Goal: Task Accomplishment & Management: Manage account settings

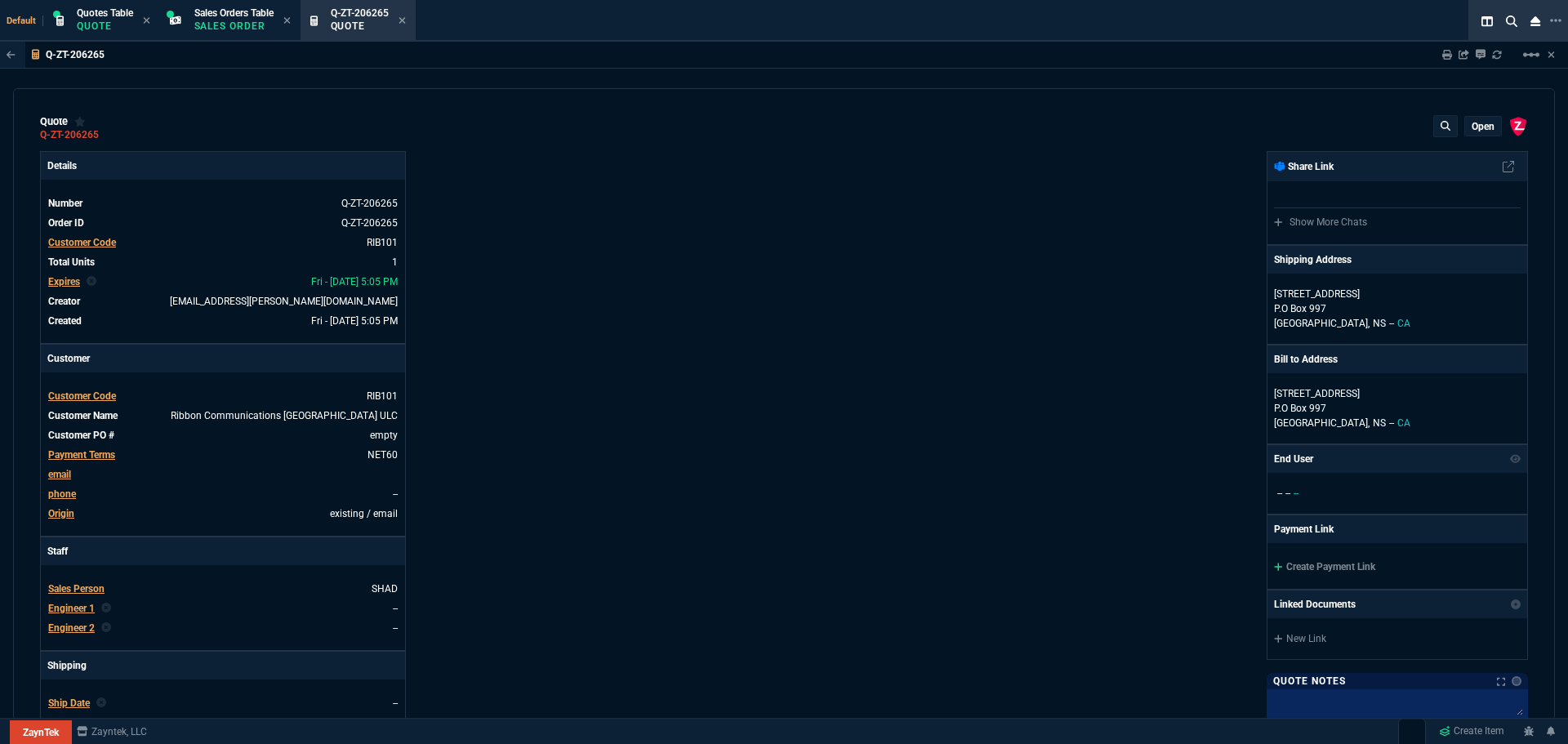
select select "23: SHAD"
click at [1526, 58] on mat-icon "linear_scale" at bounding box center [1530, 54] width 19 height 19
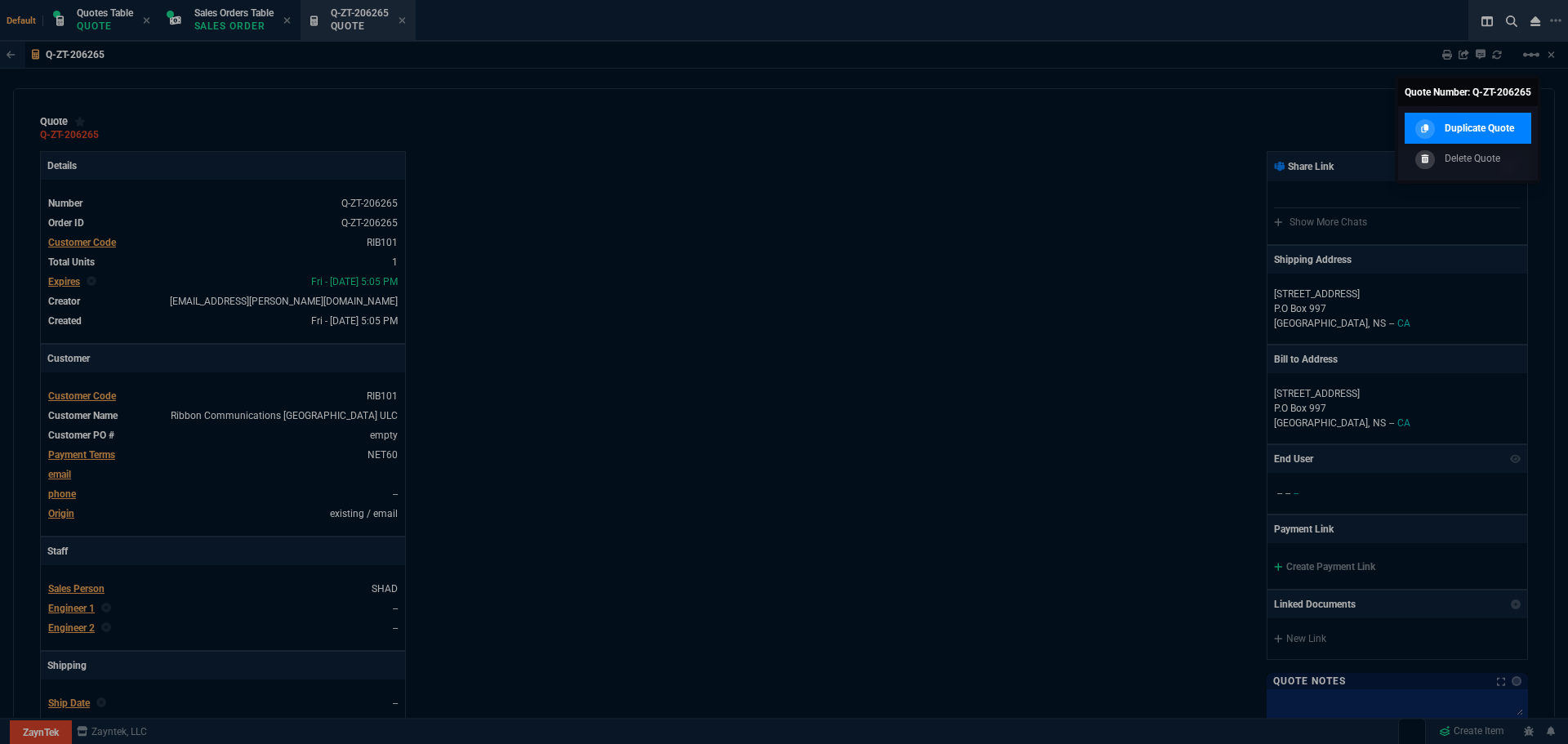
click at [1459, 123] on p "Duplicate Quote" at bounding box center [1479, 128] width 69 height 15
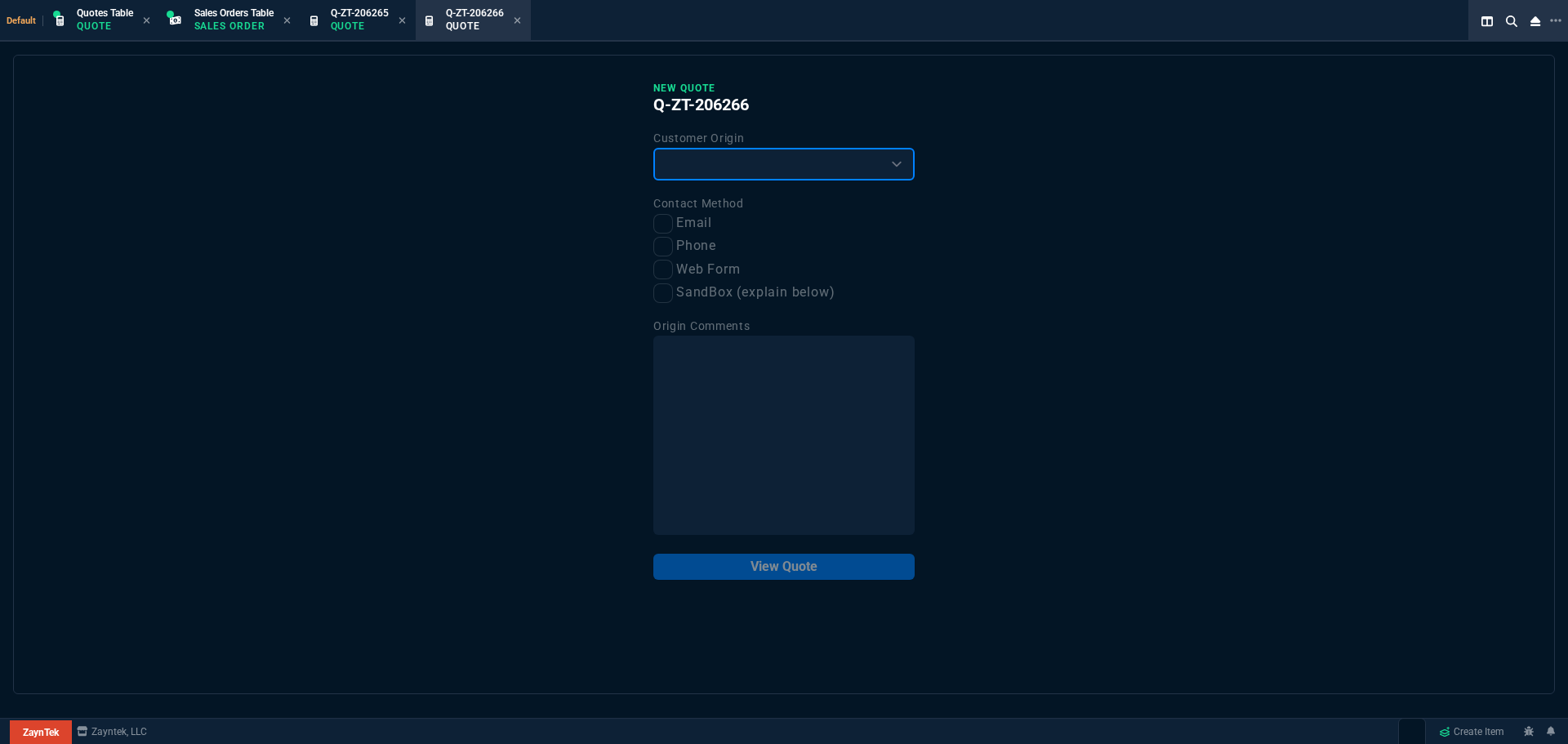
drag, startPoint x: 714, startPoint y: 168, endPoint x: 711, endPoint y: 179, distance: 11.4
click at [714, 168] on select "Existing Customer Amazon Lead (first order) Website Lead (first order) Called (…" at bounding box center [784, 164] width 261 height 32
select select "existing"
click at [653, 148] on select "Existing Customer Amazon Lead (first order) Website Lead (first order) Called (…" at bounding box center [784, 164] width 261 height 32
click at [660, 227] on input "Email" at bounding box center [662, 223] width 19 height 19
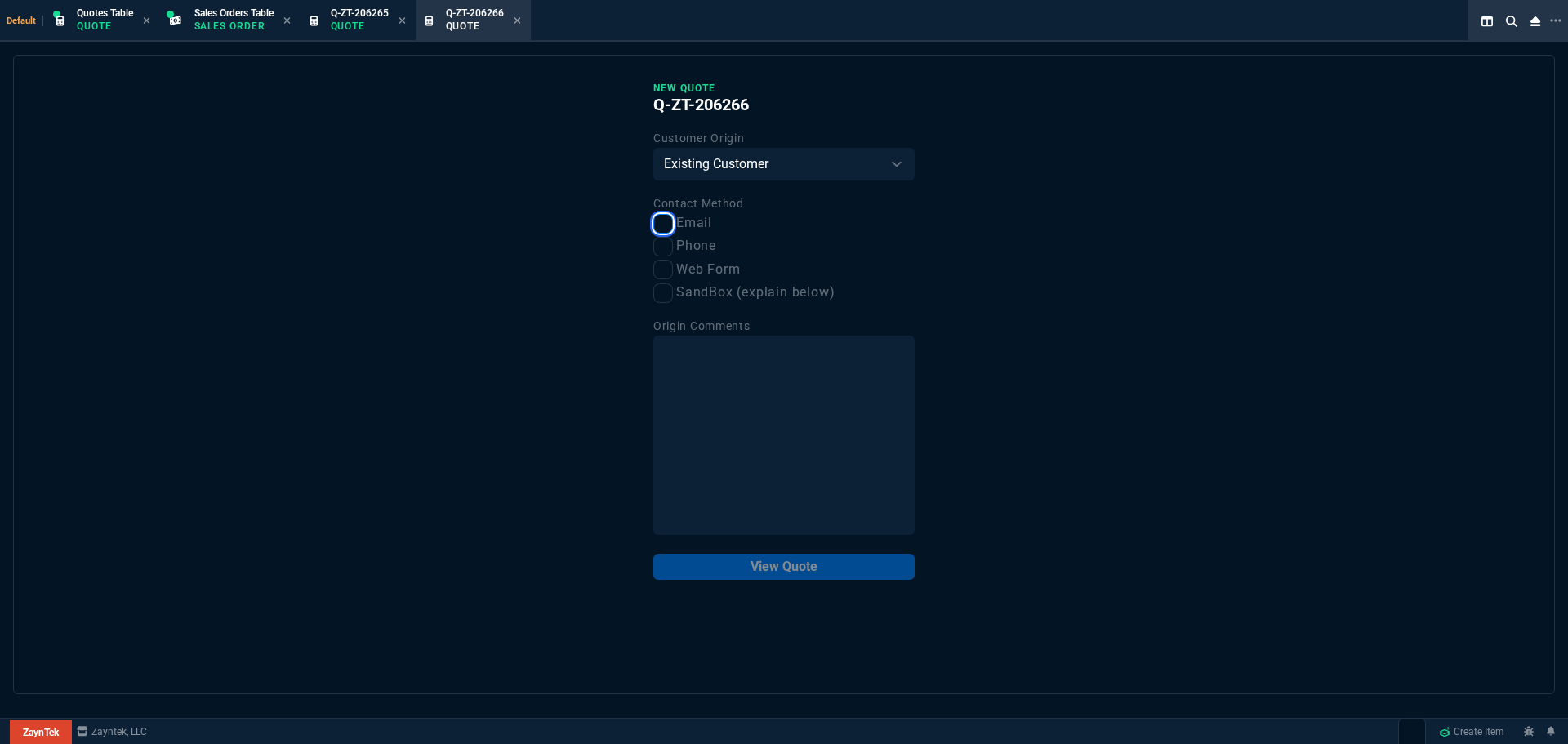
checkbox input "true"
click at [800, 566] on button "View Quote" at bounding box center [784, 566] width 261 height 26
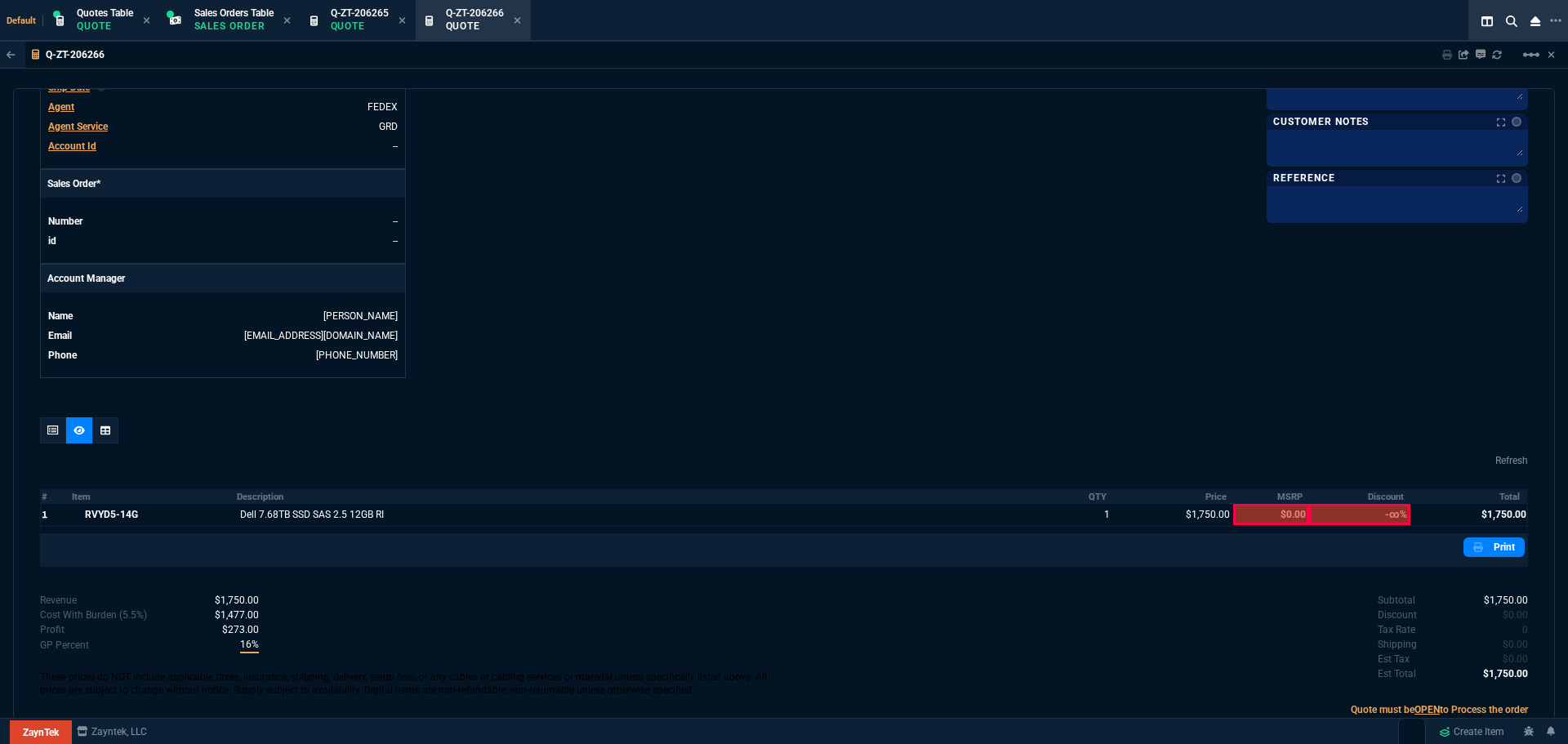
scroll to position [656, 0]
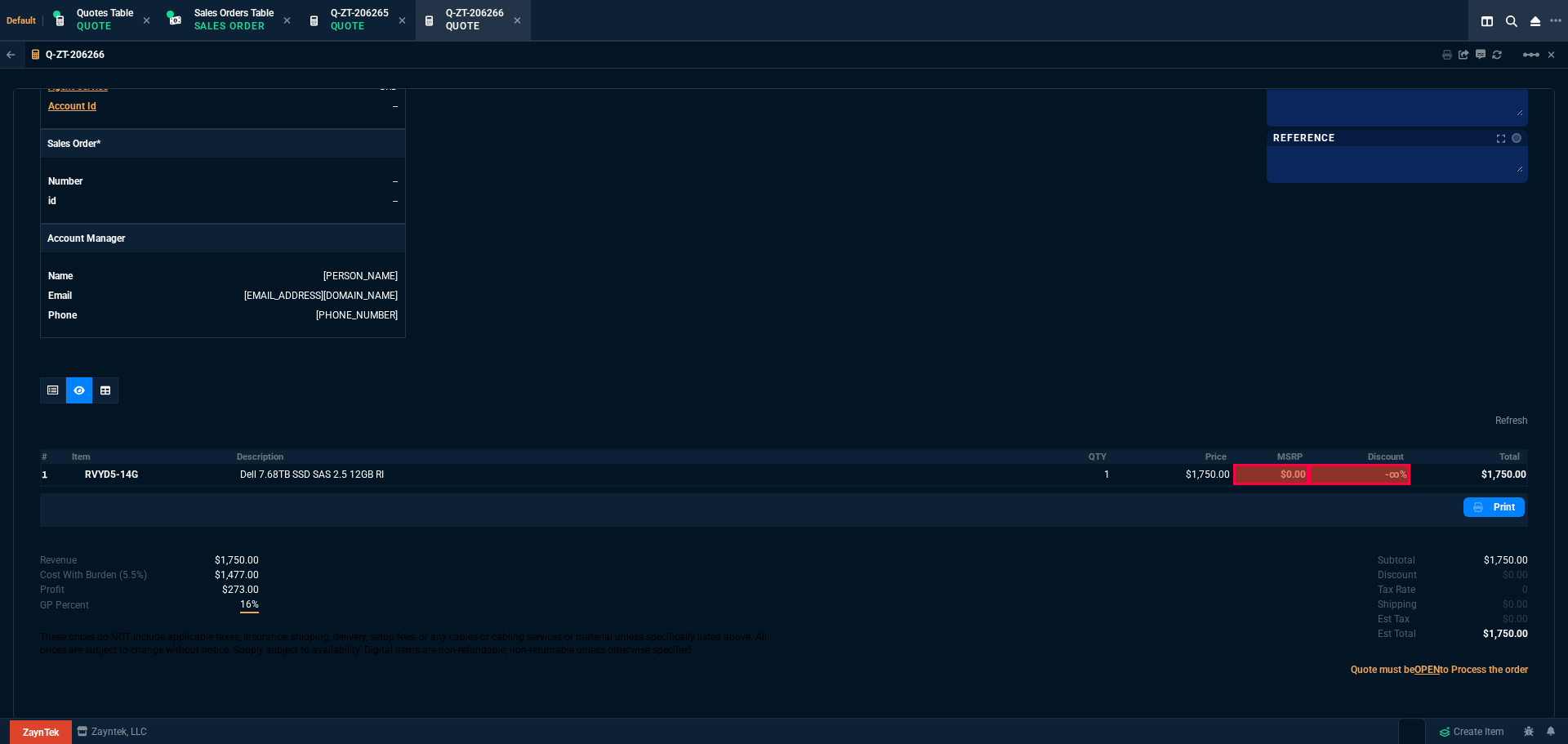
click at [50, 391] on icon at bounding box center [52, 390] width 11 height 10
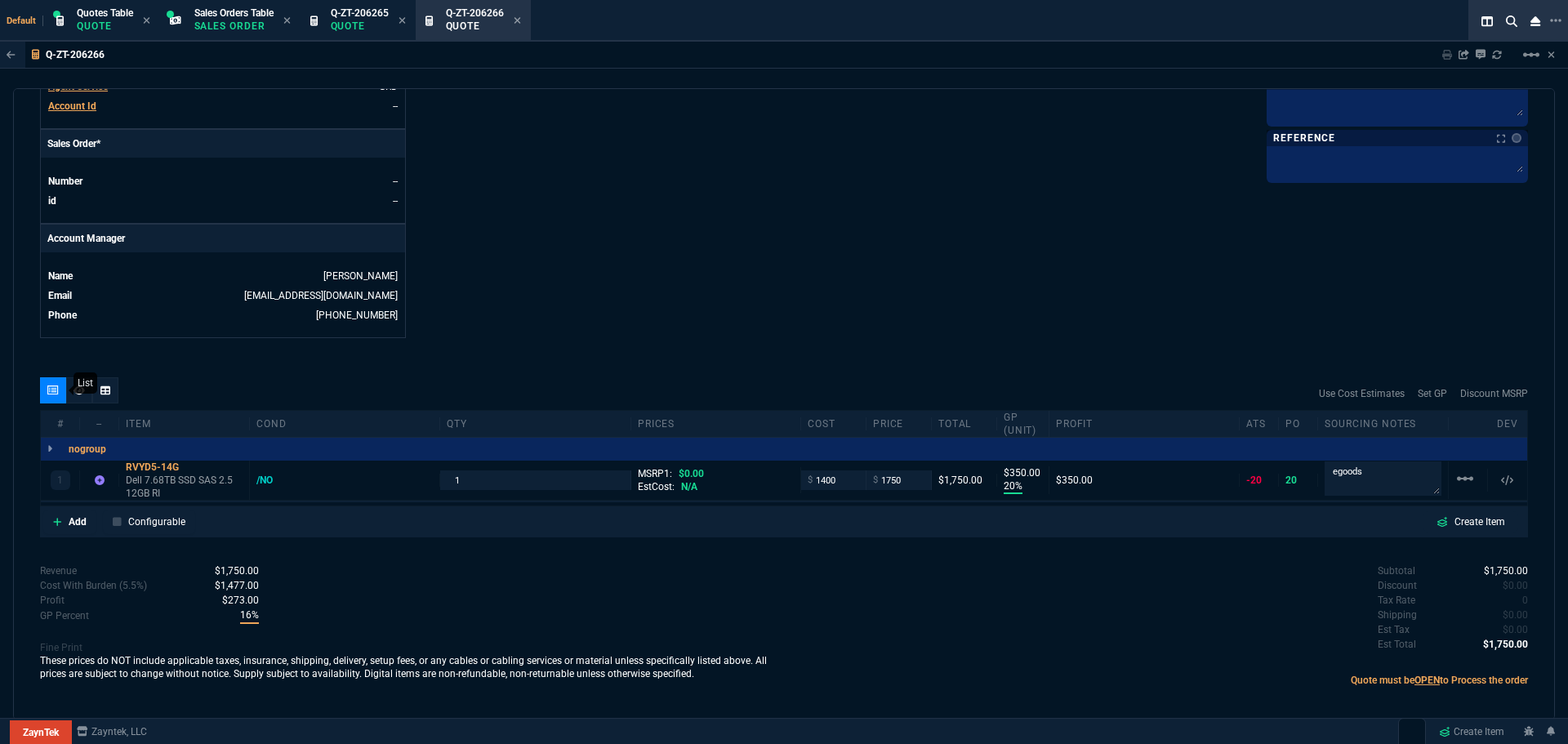
type input "20"
type input "350"
click at [263, 482] on div "/NO" at bounding box center [272, 480] width 32 height 13
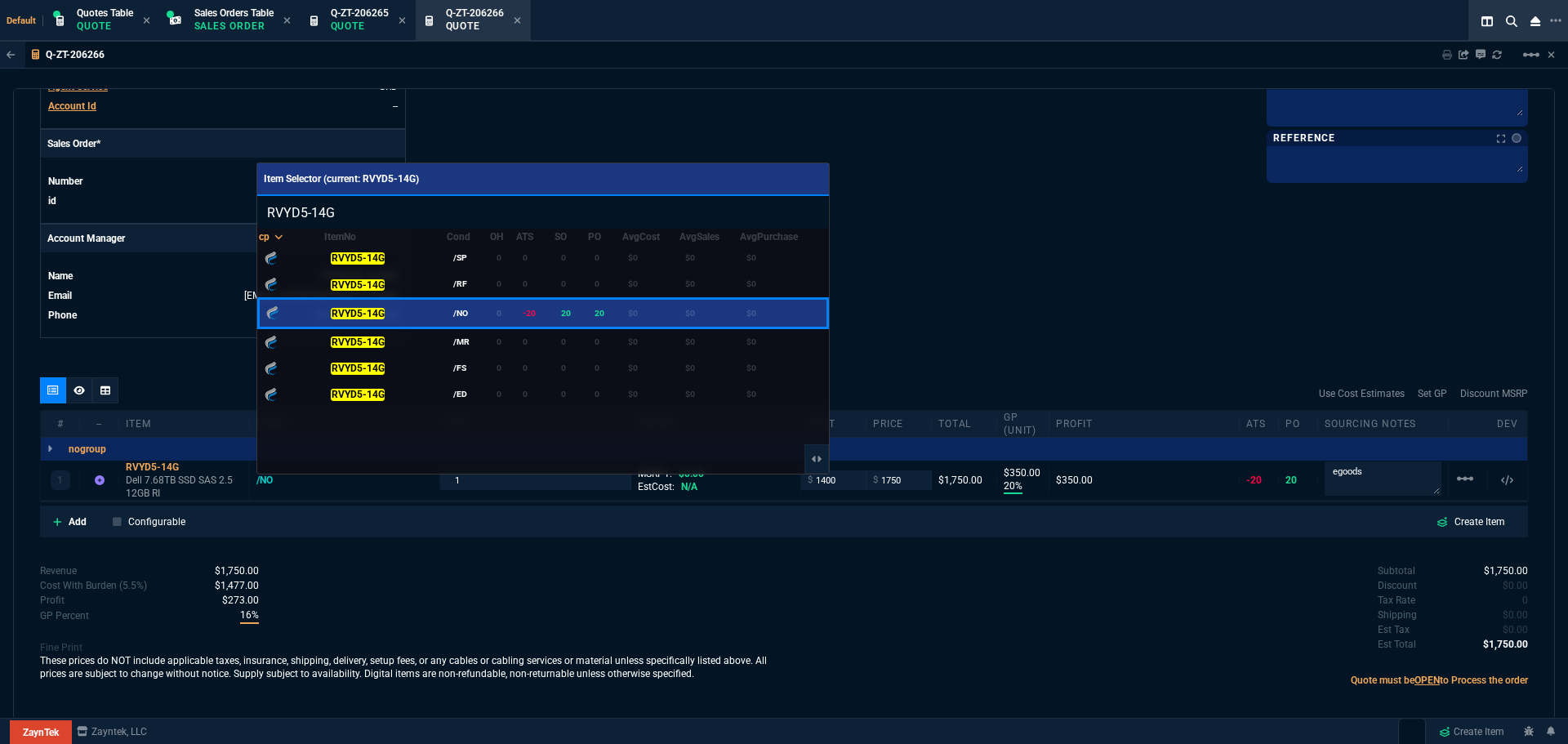
click at [790, 211] on input "RVYD5-14G" at bounding box center [542, 212] width 572 height 32
type input "MZILT7T6HMLA-00AC3/000c3"
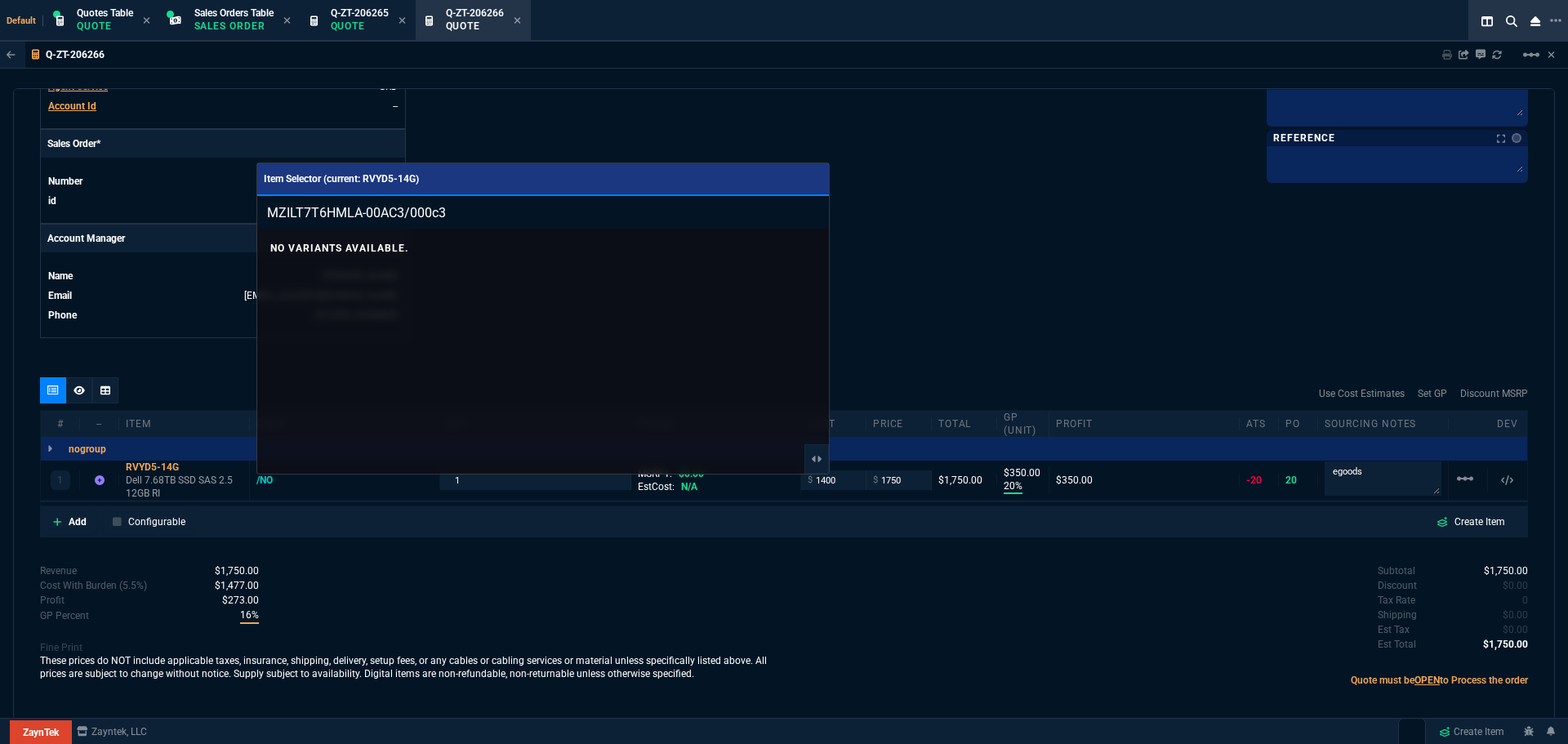
click at [789, 212] on input "MZILT7T6HMLA-00AC3/000c3" at bounding box center [542, 212] width 572 height 32
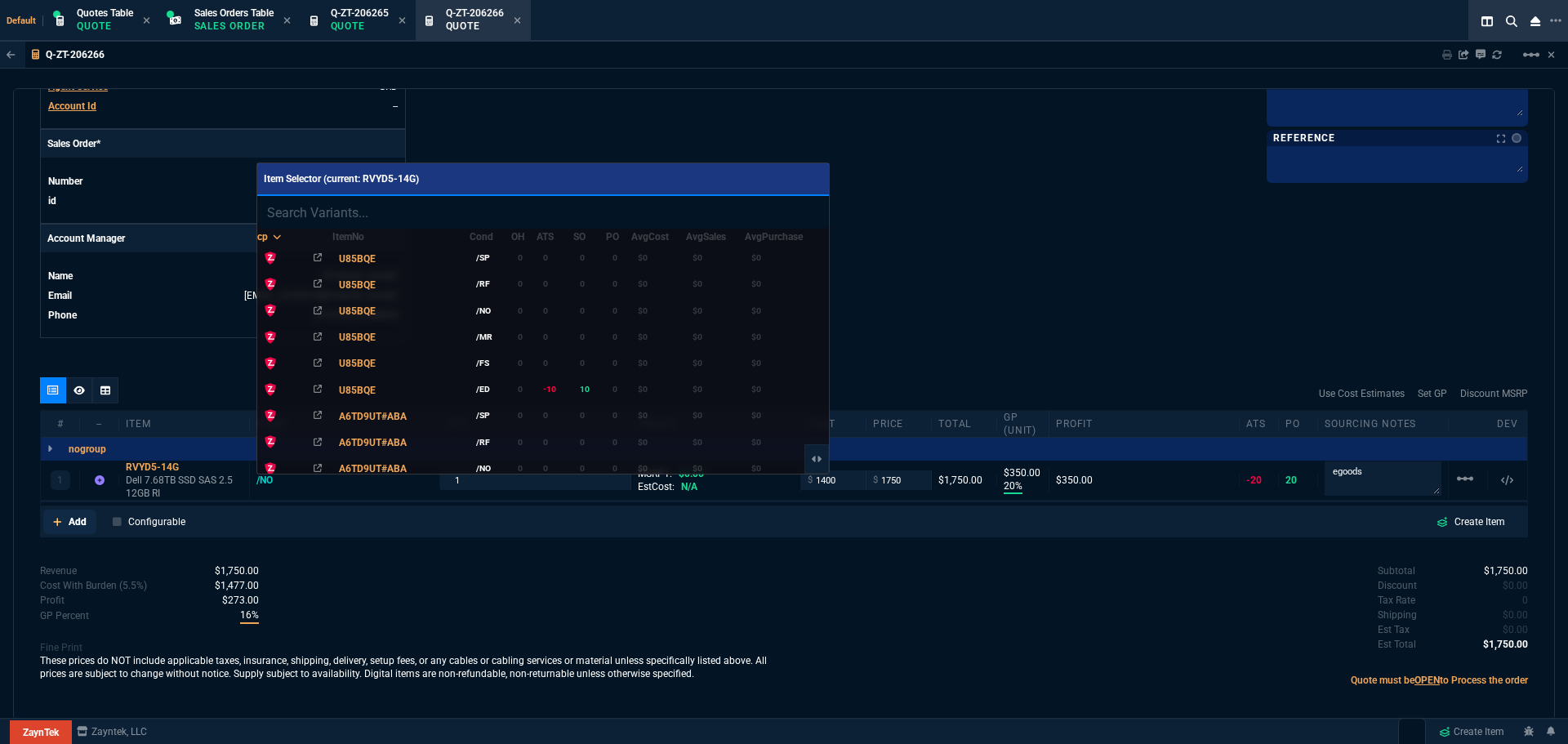
click at [76, 523] on div at bounding box center [784, 372] width 1568 height 744
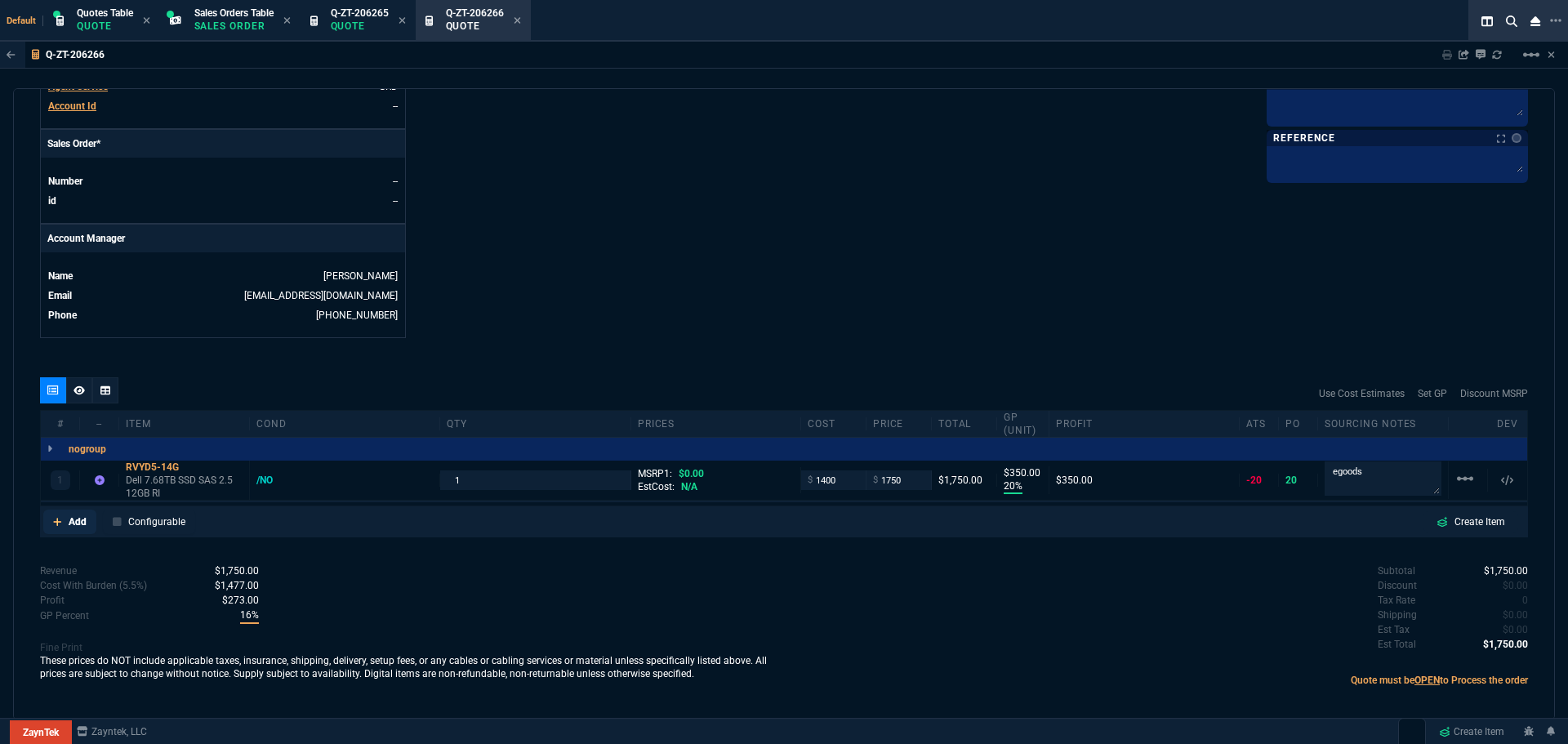
click at [75, 522] on p "Add" at bounding box center [77, 522] width 18 height 15
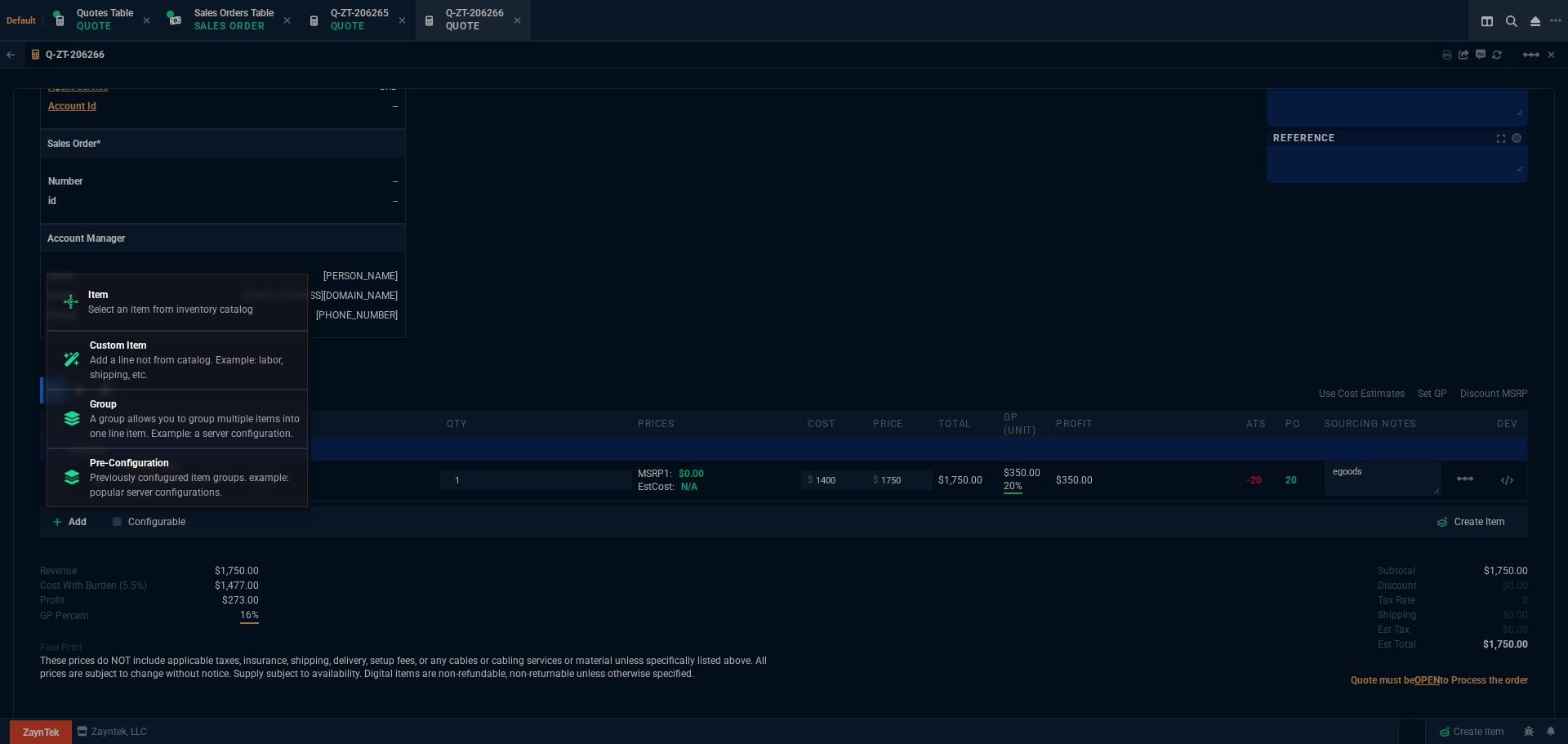
click at [148, 364] on p "Add a line not from catalog. Example: labor, shipping, etc." at bounding box center [195, 367] width 211 height 29
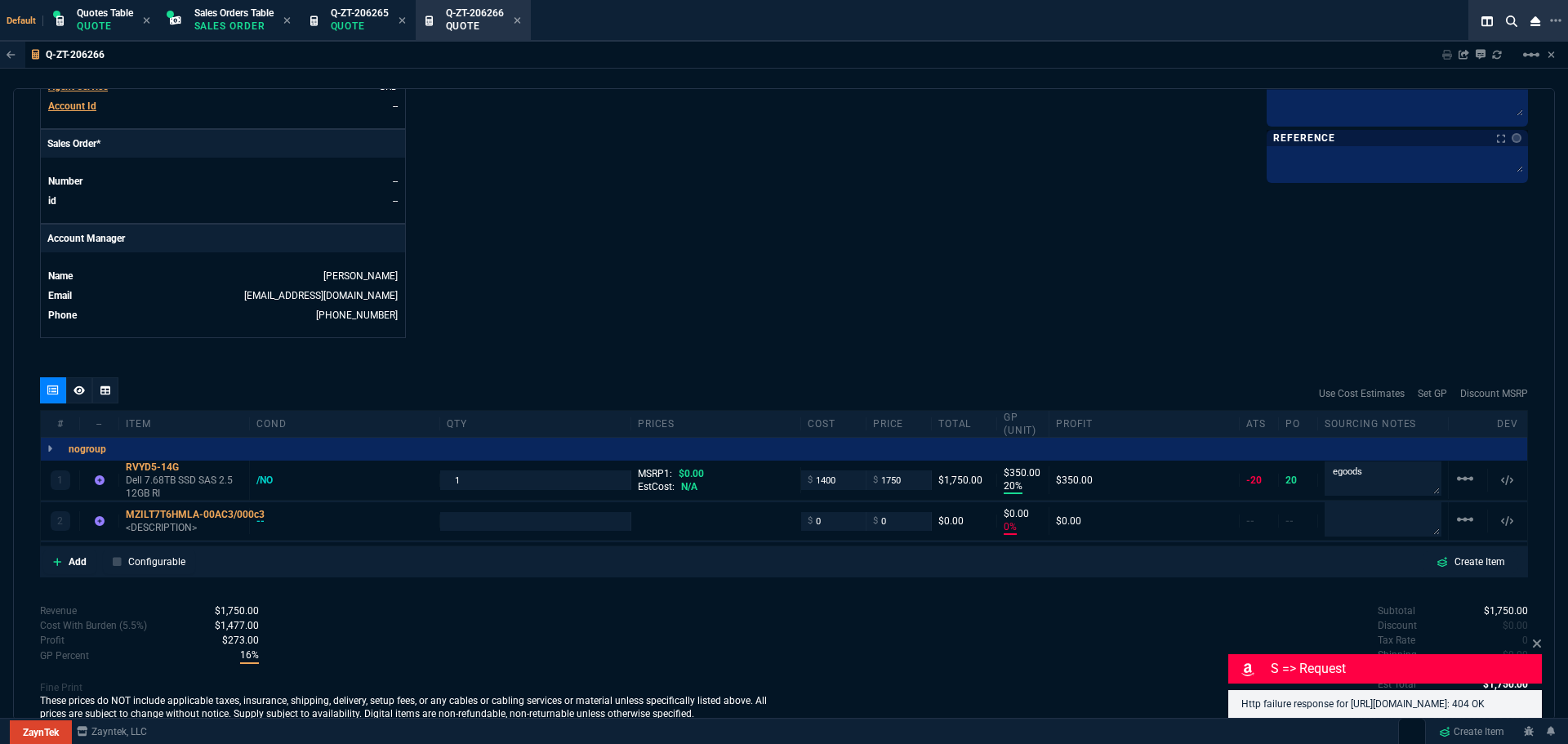
type input "20"
type input "350"
type input "0"
click at [1346, 517] on textarea at bounding box center [1382, 518] width 117 height 34
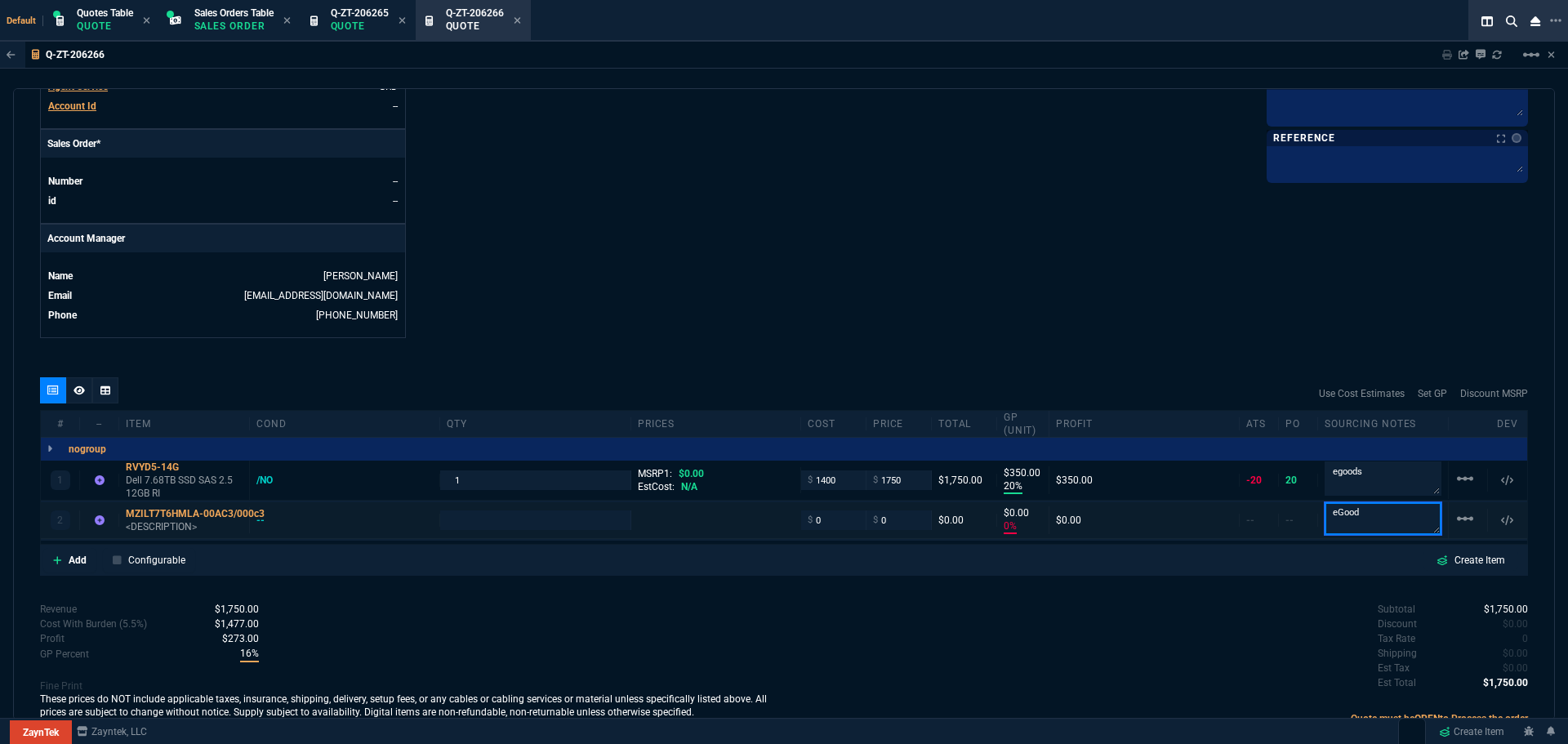
type textarea "eGood"
click at [839, 523] on input "0" at bounding box center [833, 519] width 52 height 18
type input "1"
type input "8"
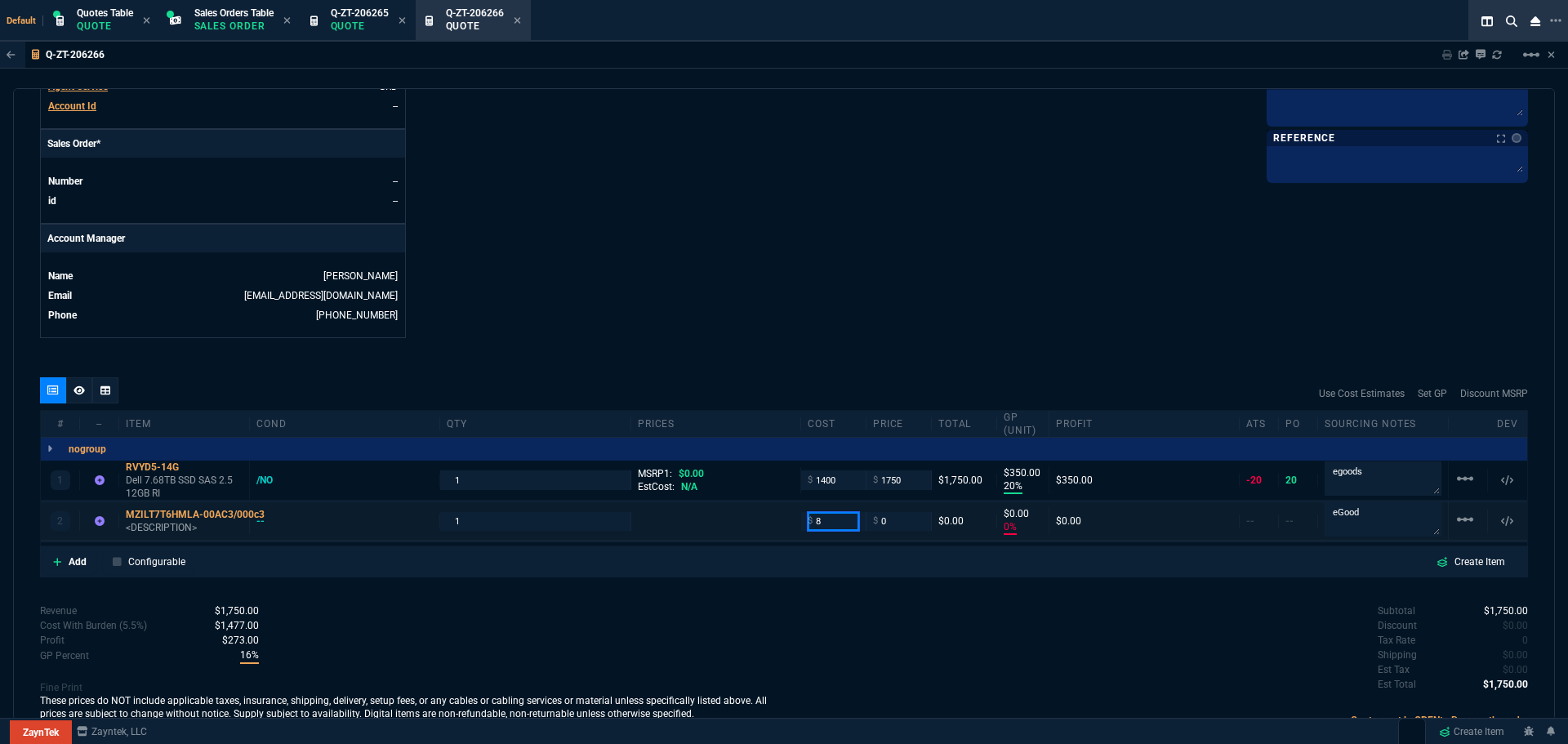
type input "89"
type input "-100"
type input "-8"
type input "899"
click at [1458, 477] on mat-icon "linear_scale" at bounding box center [1464, 478] width 19 height 19
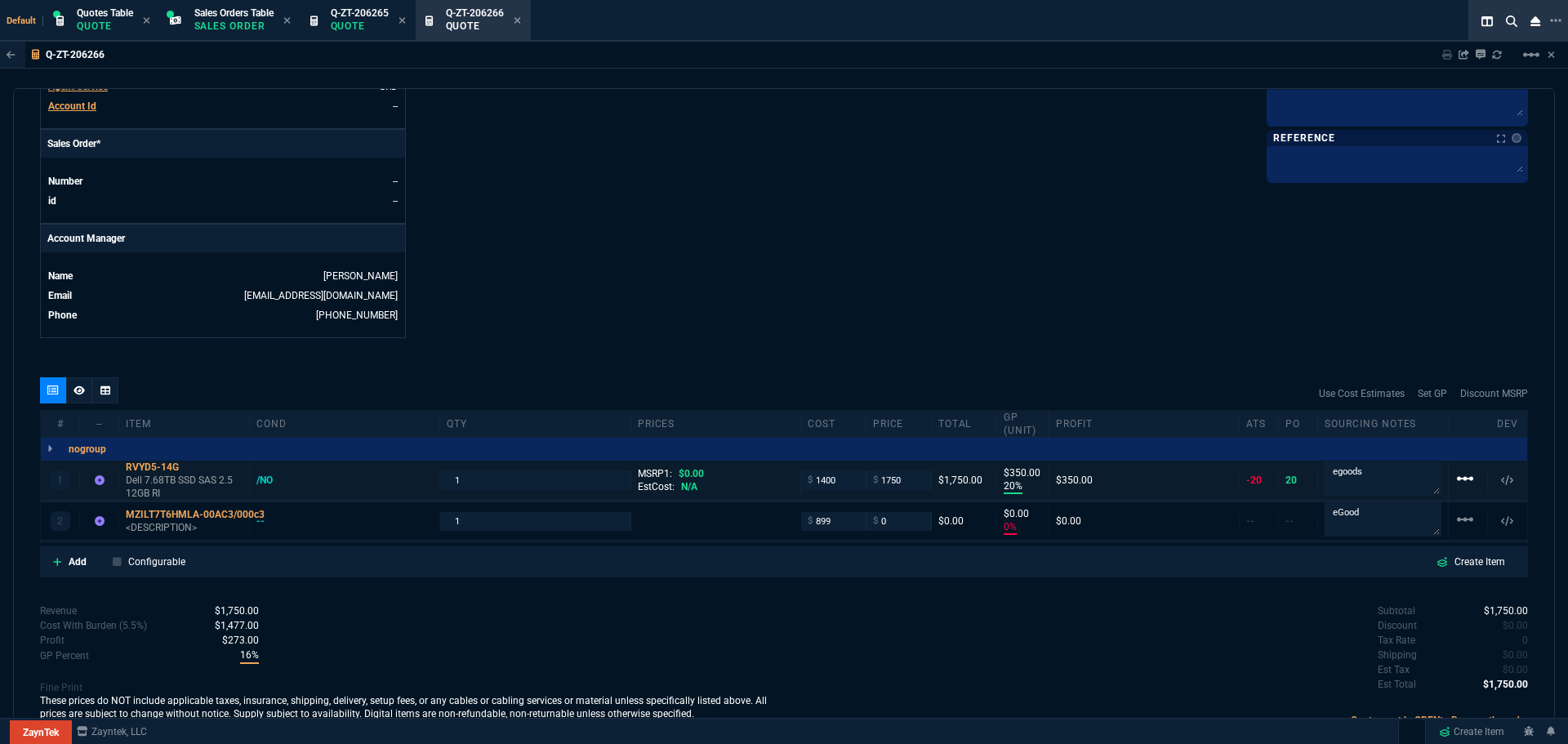
type input "899"
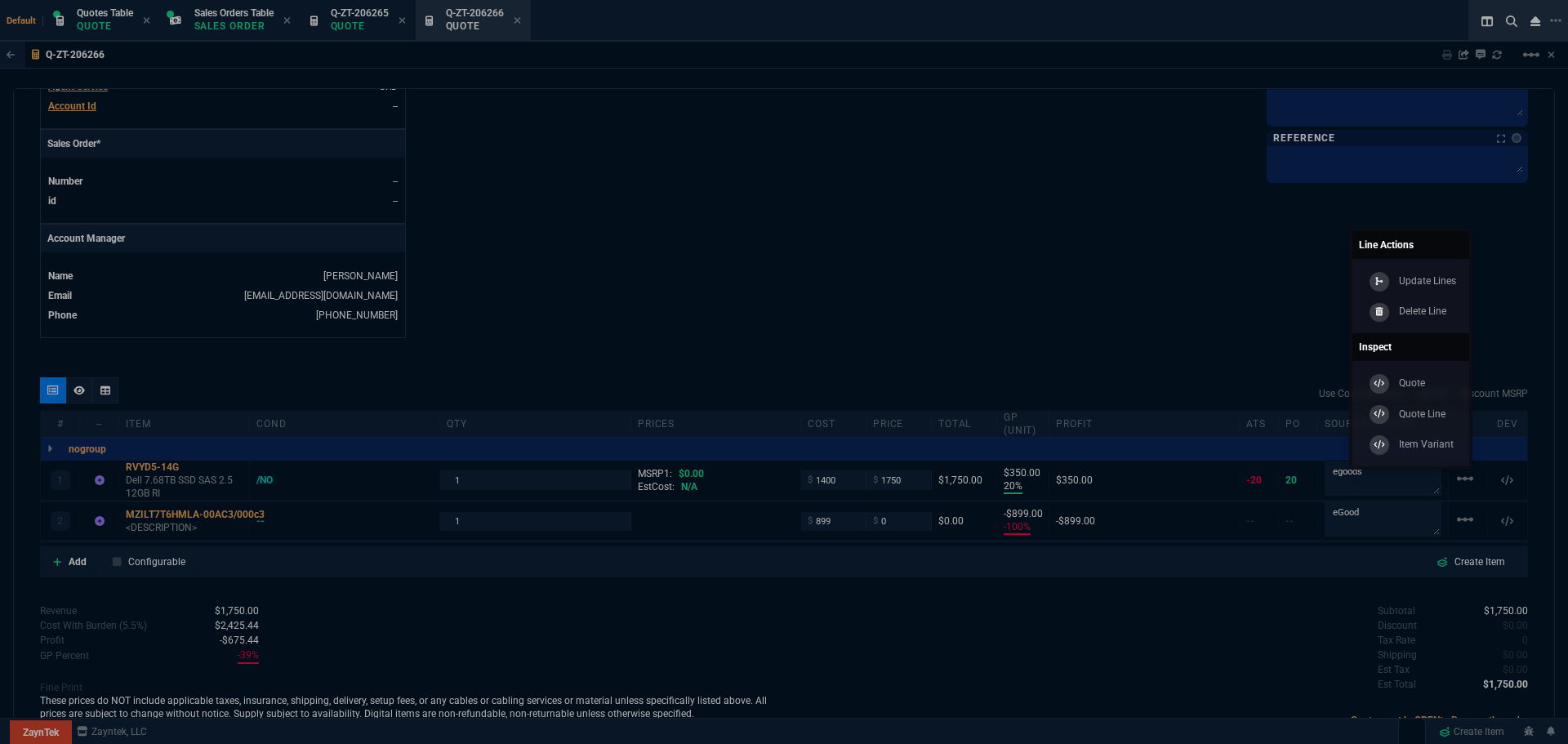
type input "-899"
click at [1438, 316] on p "Delete Line" at bounding box center [1423, 311] width 48 height 15
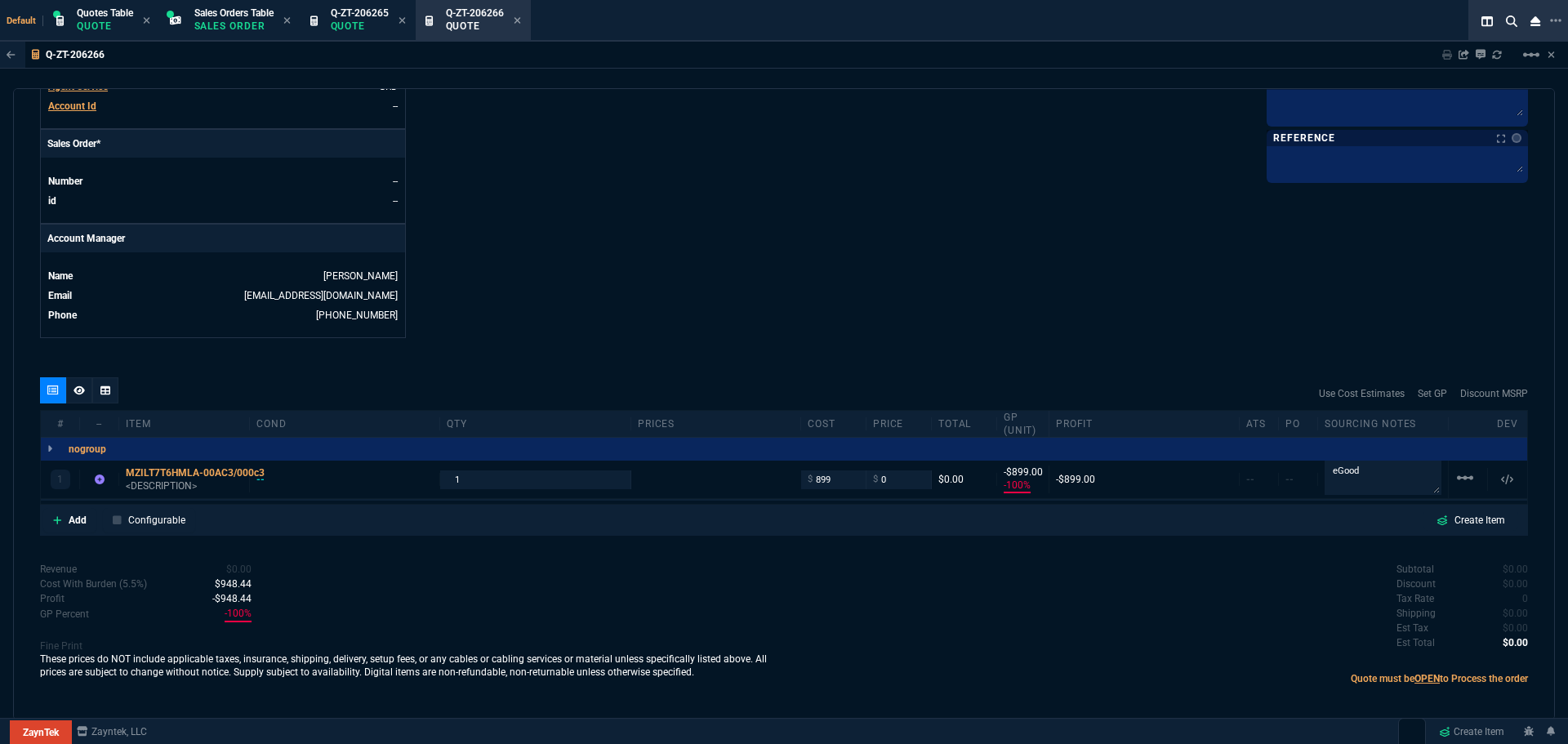
type input "-100"
type input "-899"
click at [1365, 471] on textarea "eGood" at bounding box center [1382, 477] width 117 height 34
type textarea "eGood/NO"
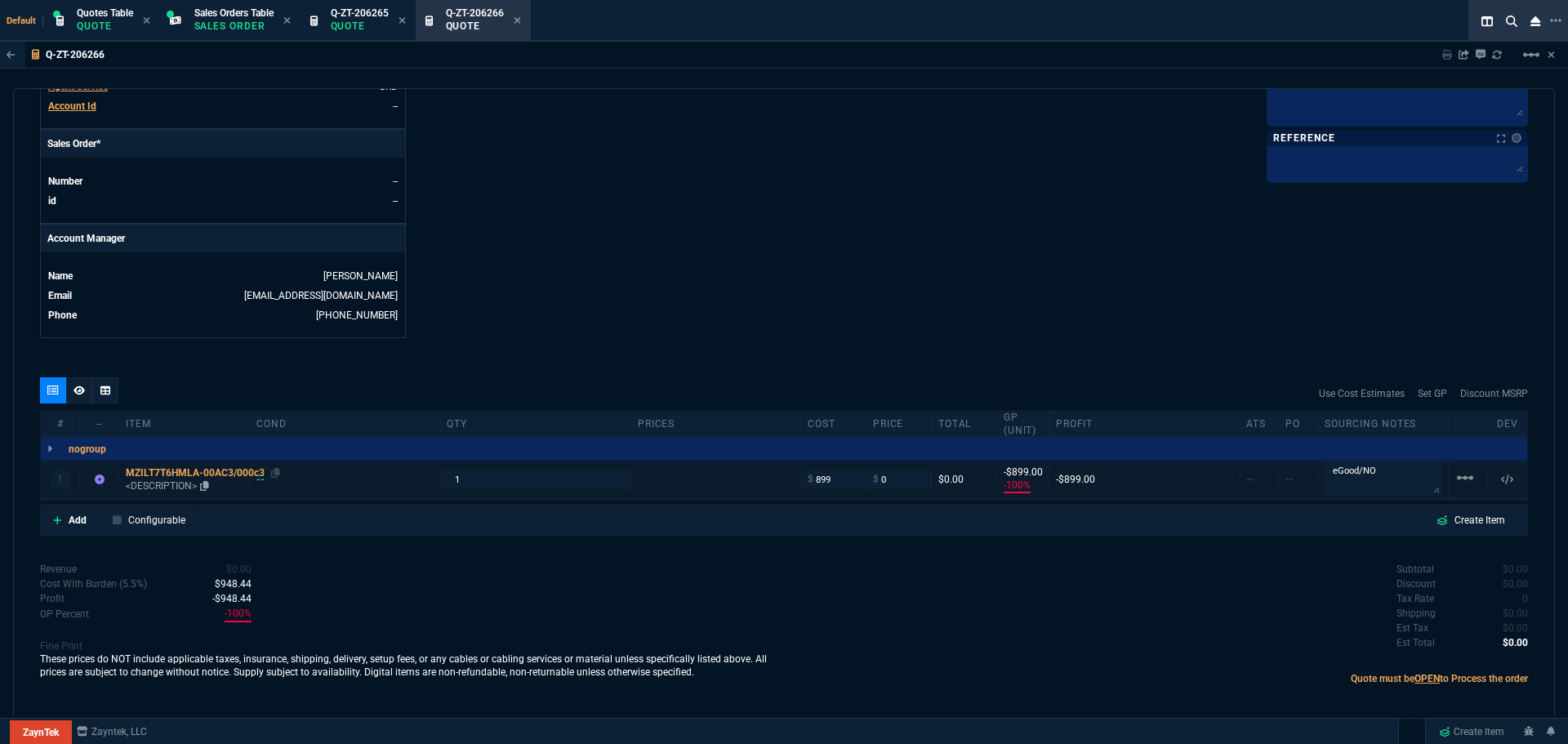
click at [180, 470] on div "MZILT7T6HMLA-00AC3/000c3" at bounding box center [184, 472] width 117 height 13
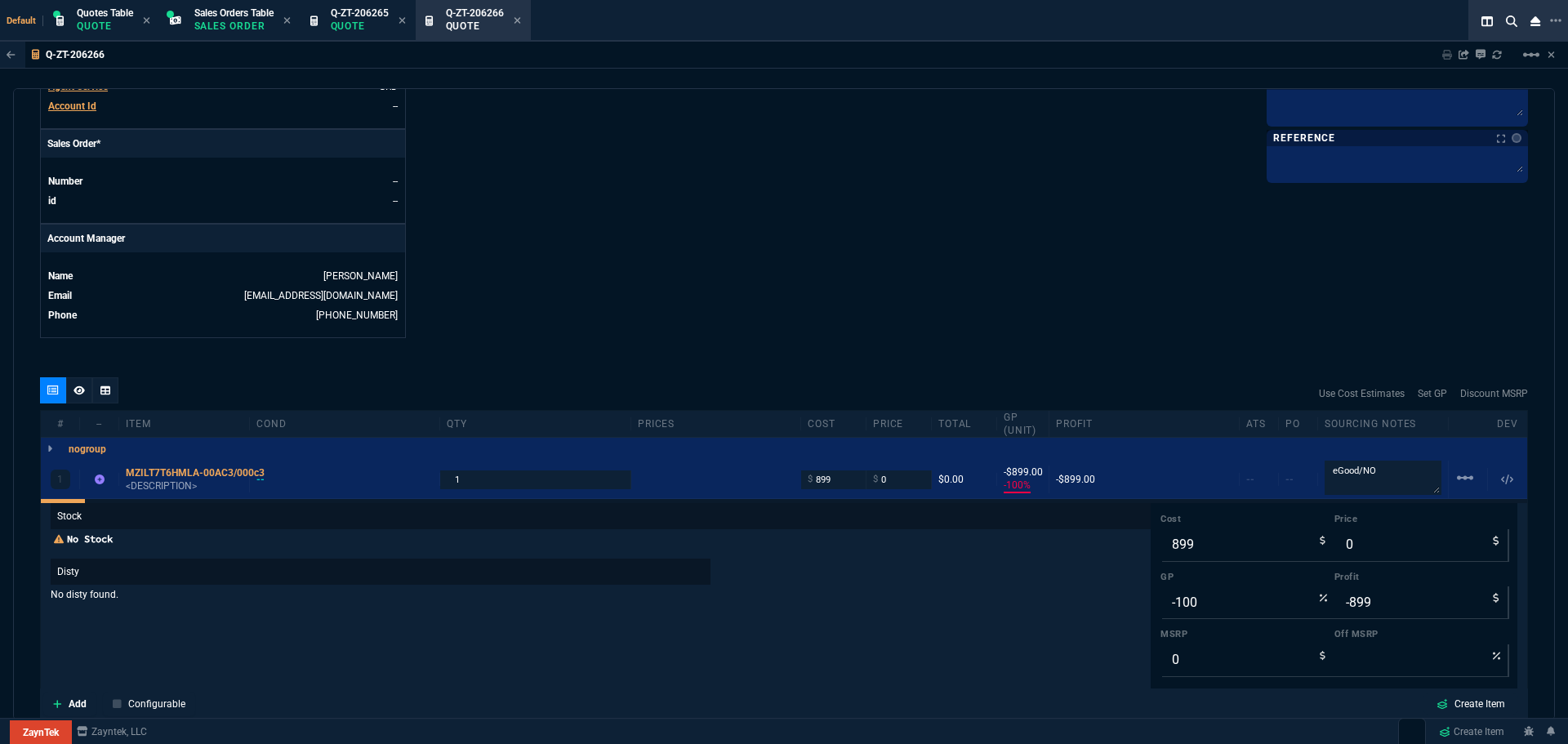
scroll to position [28, 0]
click at [1190, 595] on input "-100" at bounding box center [1247, 596] width 174 height 32
type input "2"
type input "917"
type input "18"
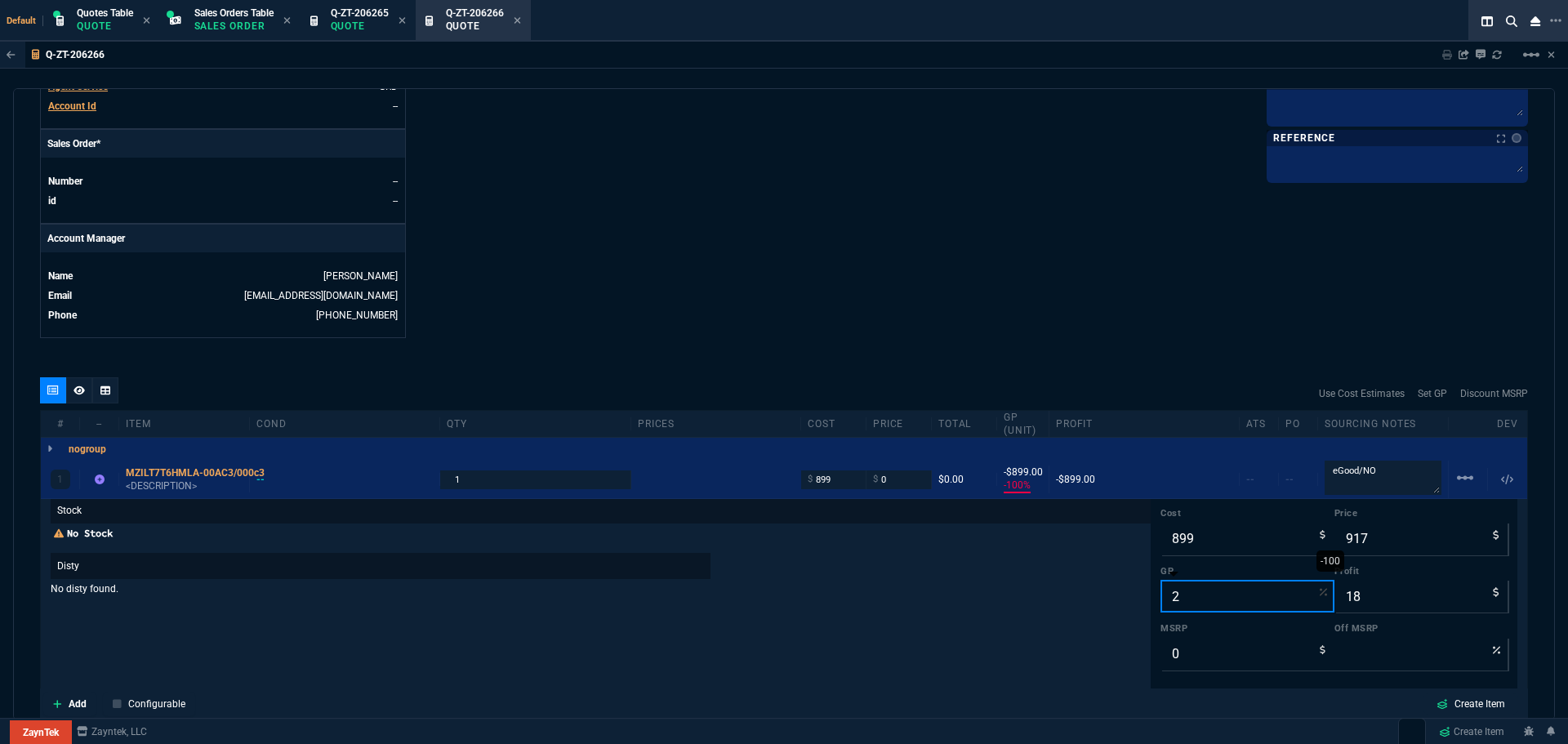
type input "20"
type input "1124"
type input "225"
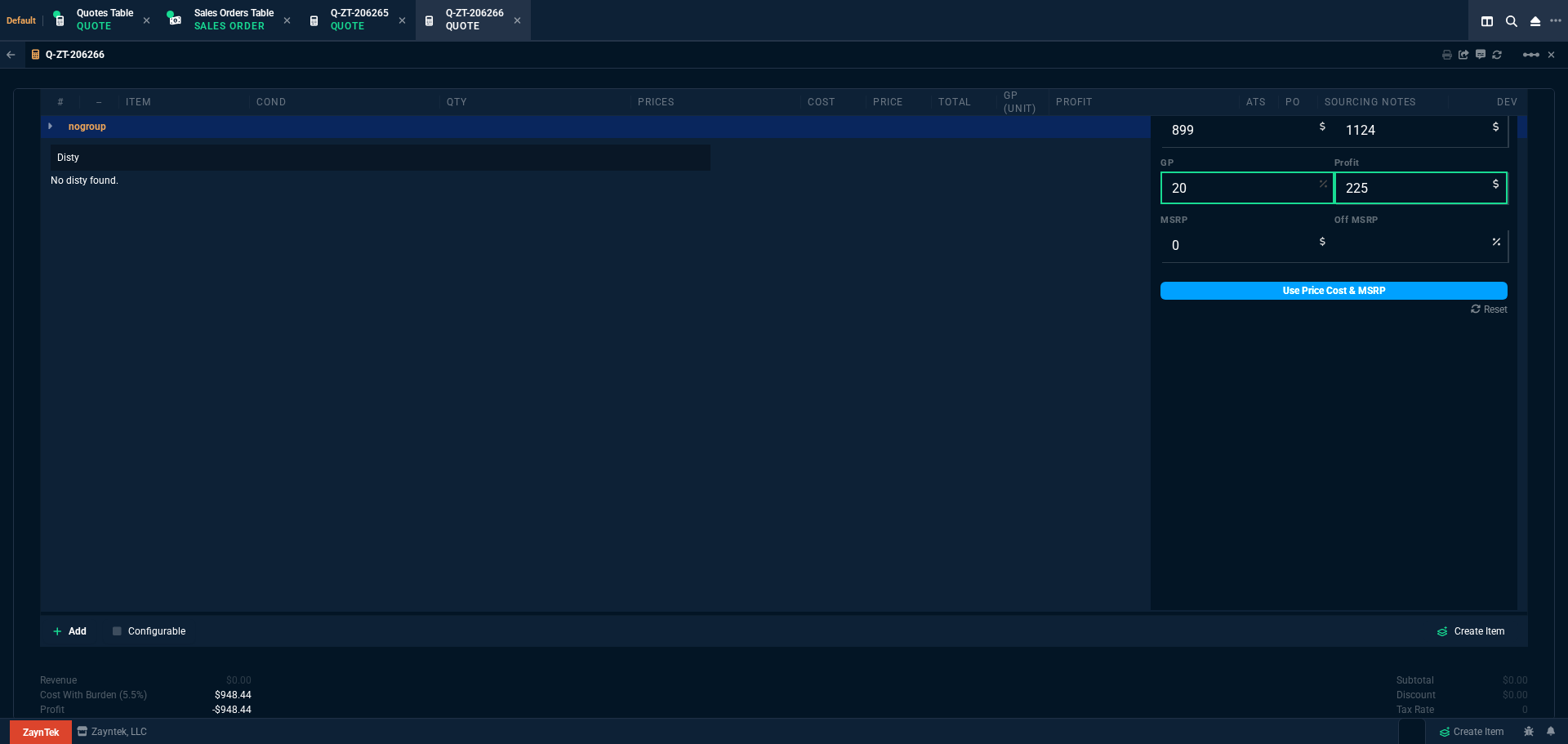
type input "20"
drag, startPoint x: 1264, startPoint y: 287, endPoint x: 1186, endPoint y: 315, distance: 82.9
click at [1264, 286] on link "Use Price Cost & MSRP" at bounding box center [1333, 291] width 347 height 18
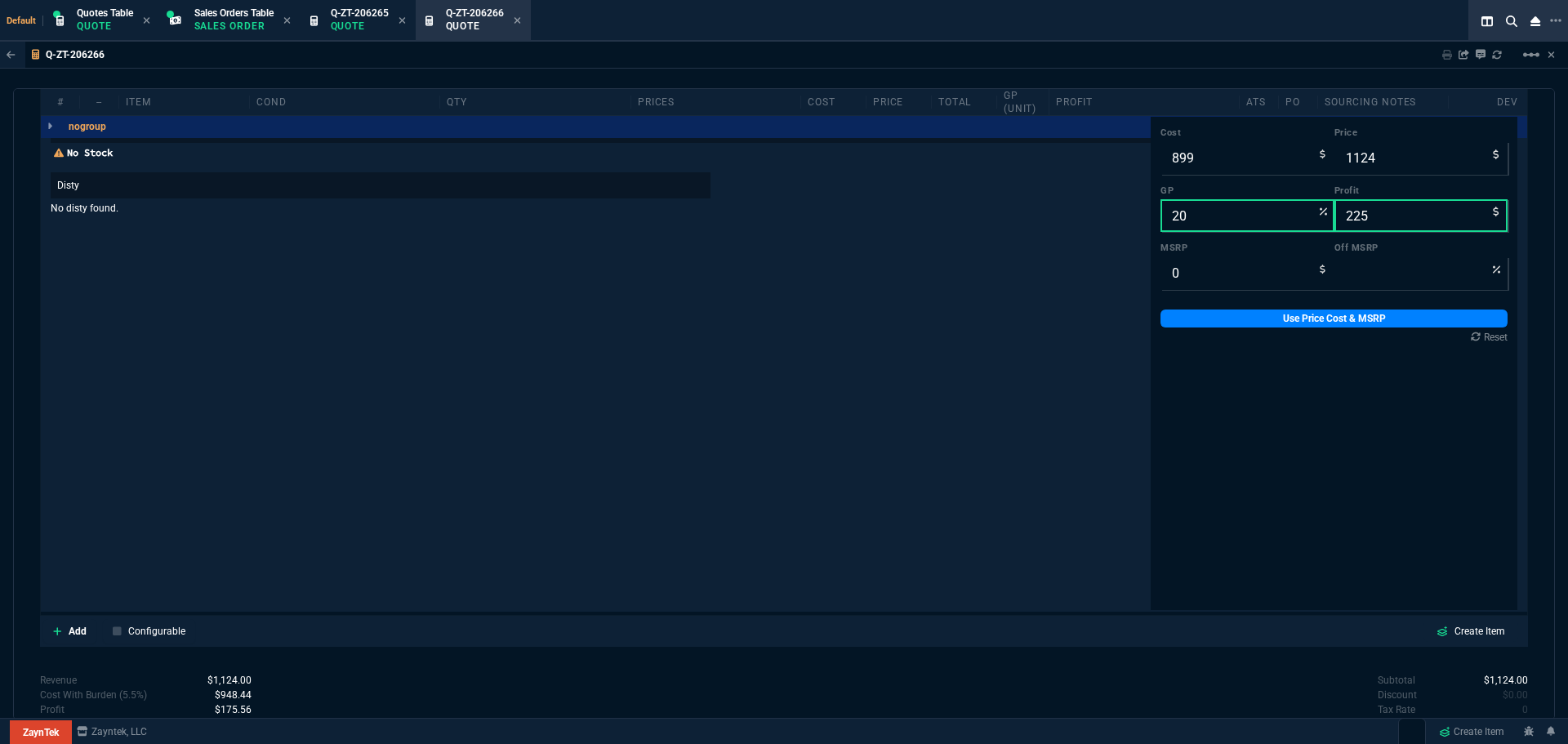
scroll to position [493, 0]
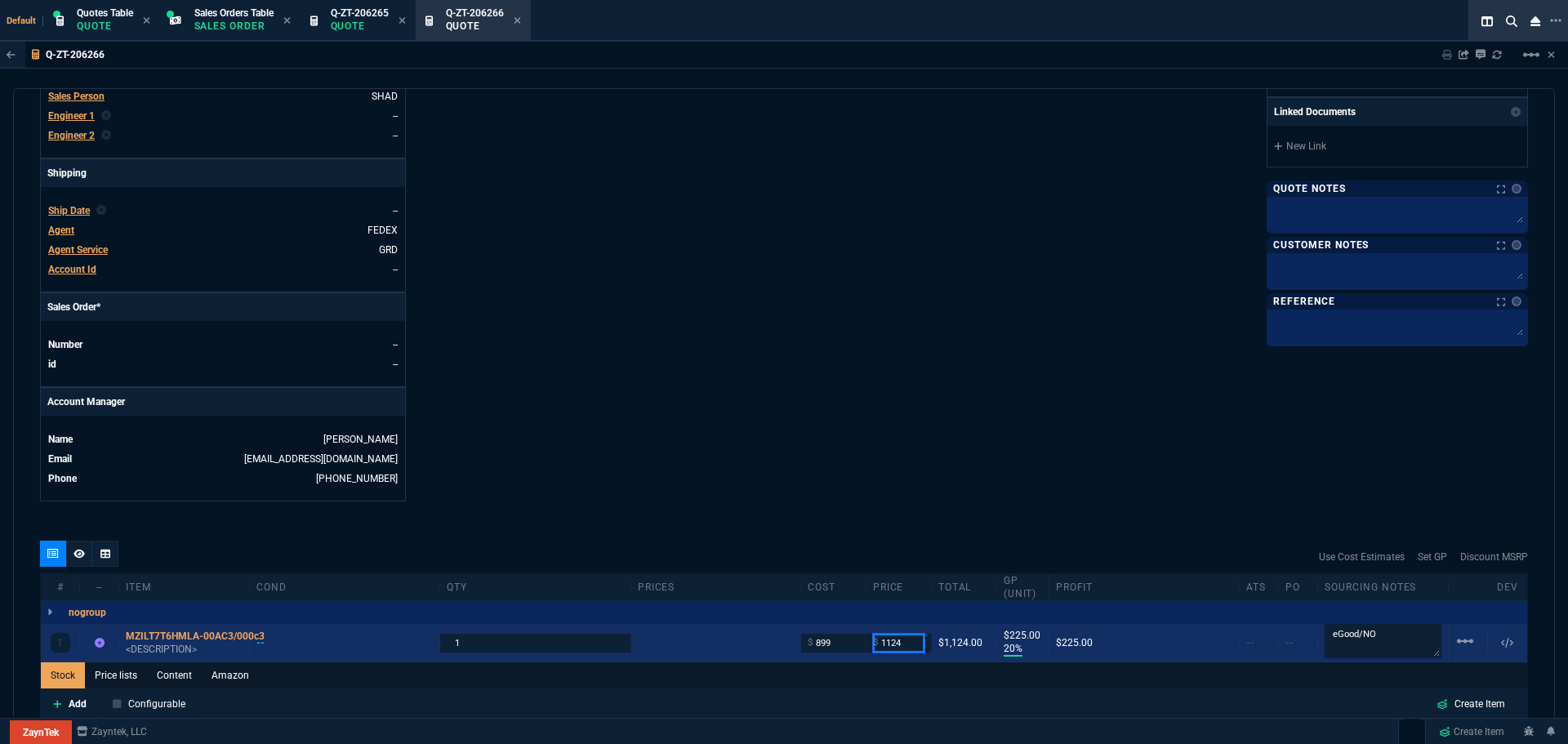
click at [903, 643] on input "1124" at bounding box center [899, 643] width 52 height 18
type input "1050"
click at [900, 460] on div "ZaynTek, LLC [STREET_ADDRESS] Share Link Show More Chats Shipping Address [STRE…" at bounding box center [1156, 79] width 744 height 843
type input "1050"
type input "14"
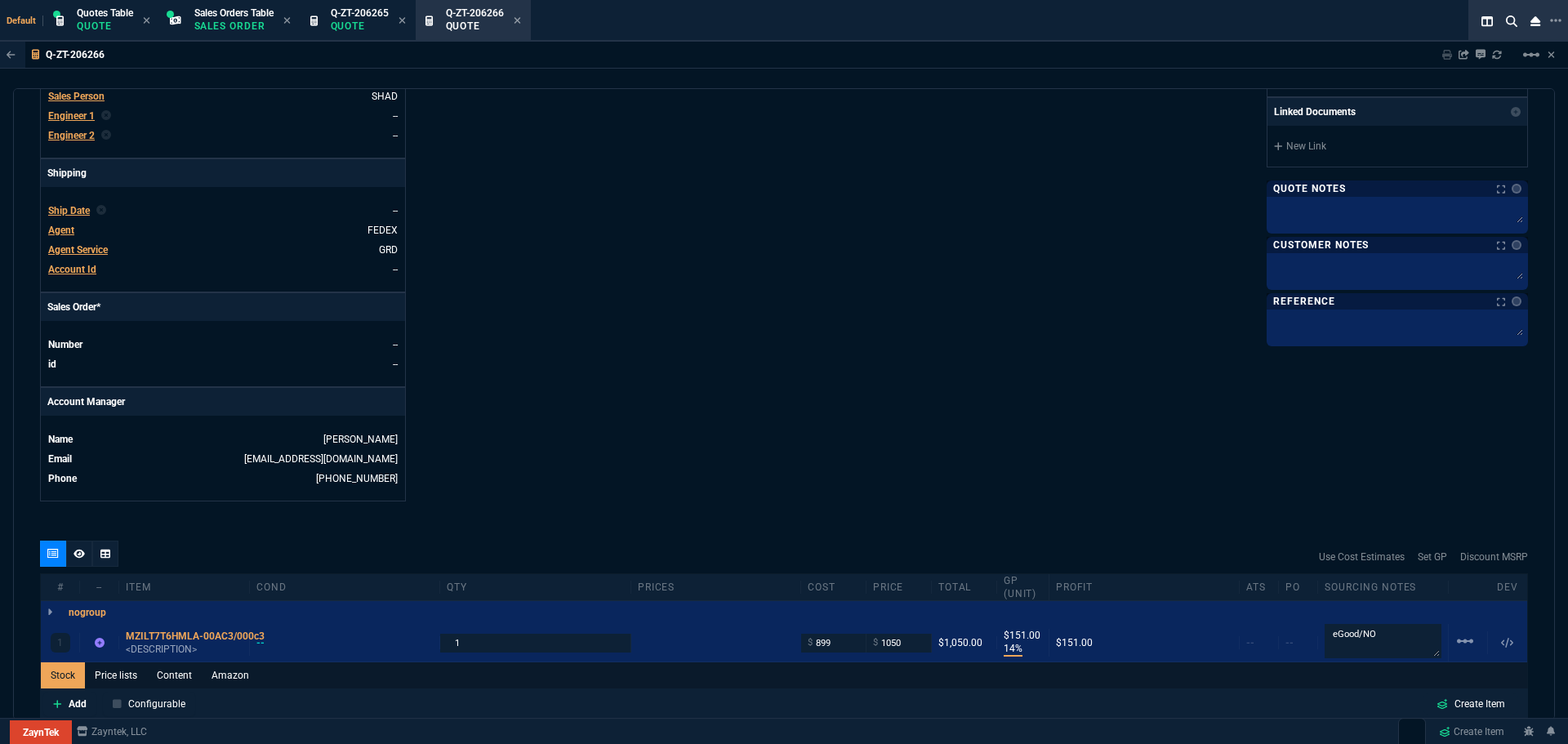
type input "151"
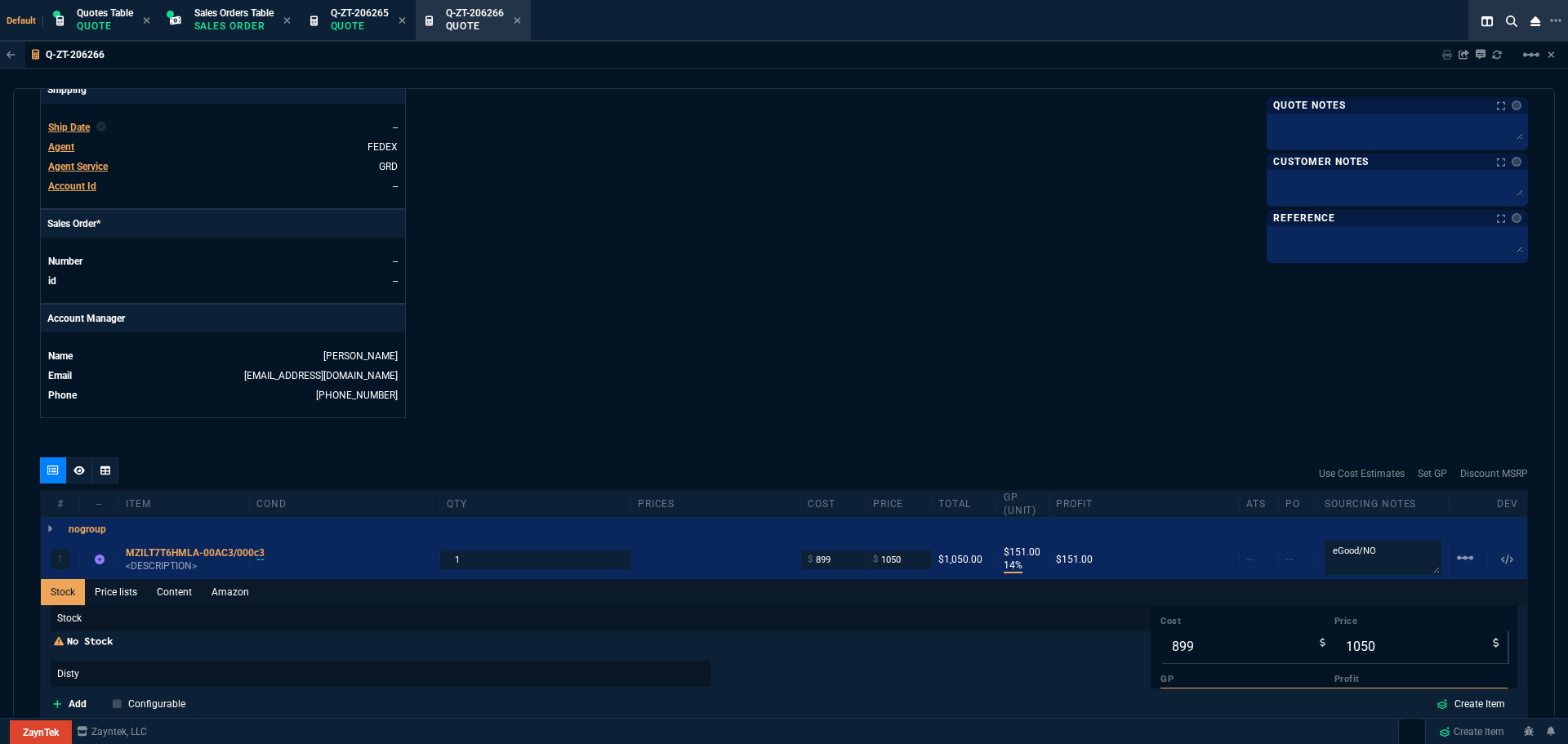
scroll to position [656, 0]
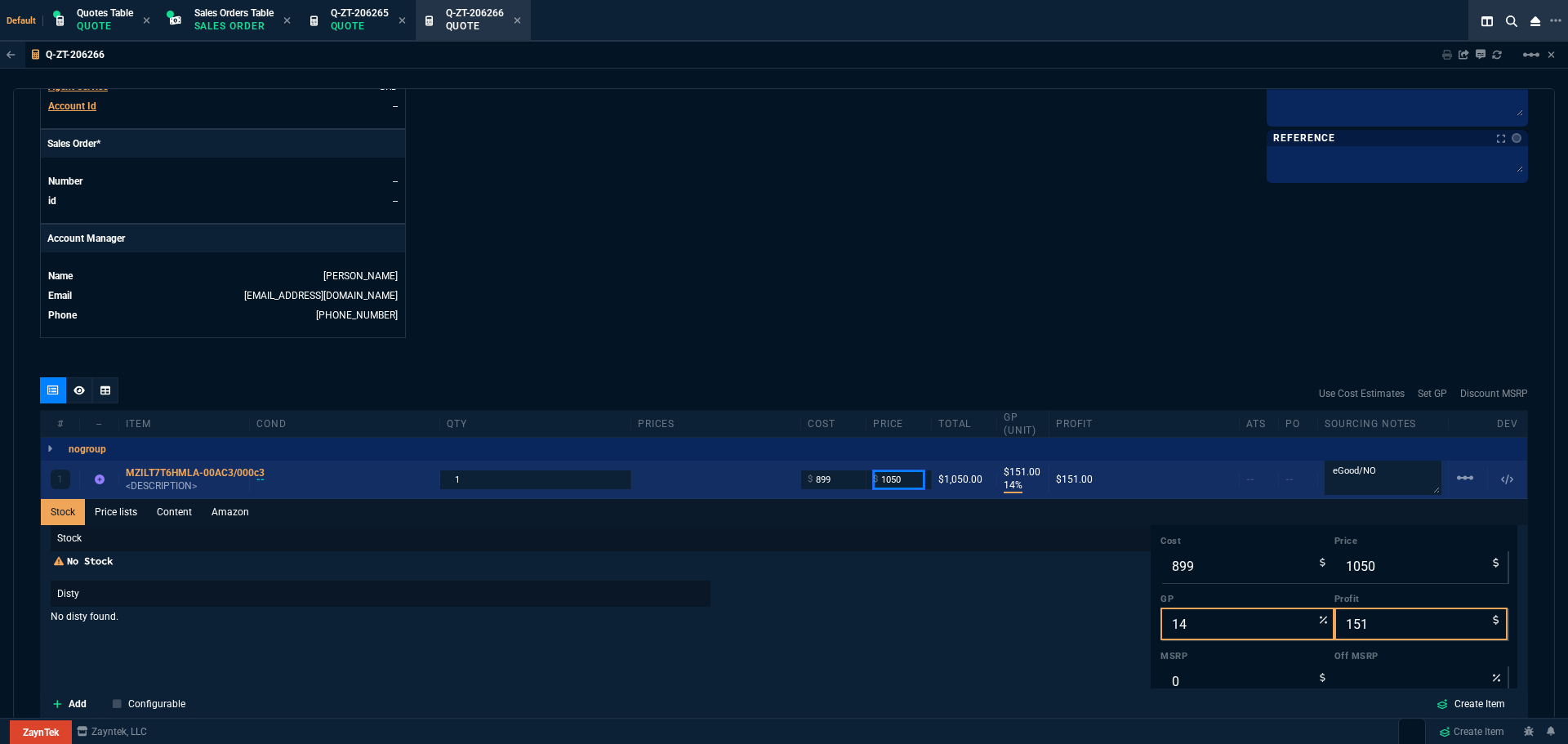
click at [904, 480] on input "1050" at bounding box center [899, 480] width 52 height 18
type input "1125"
type input "20"
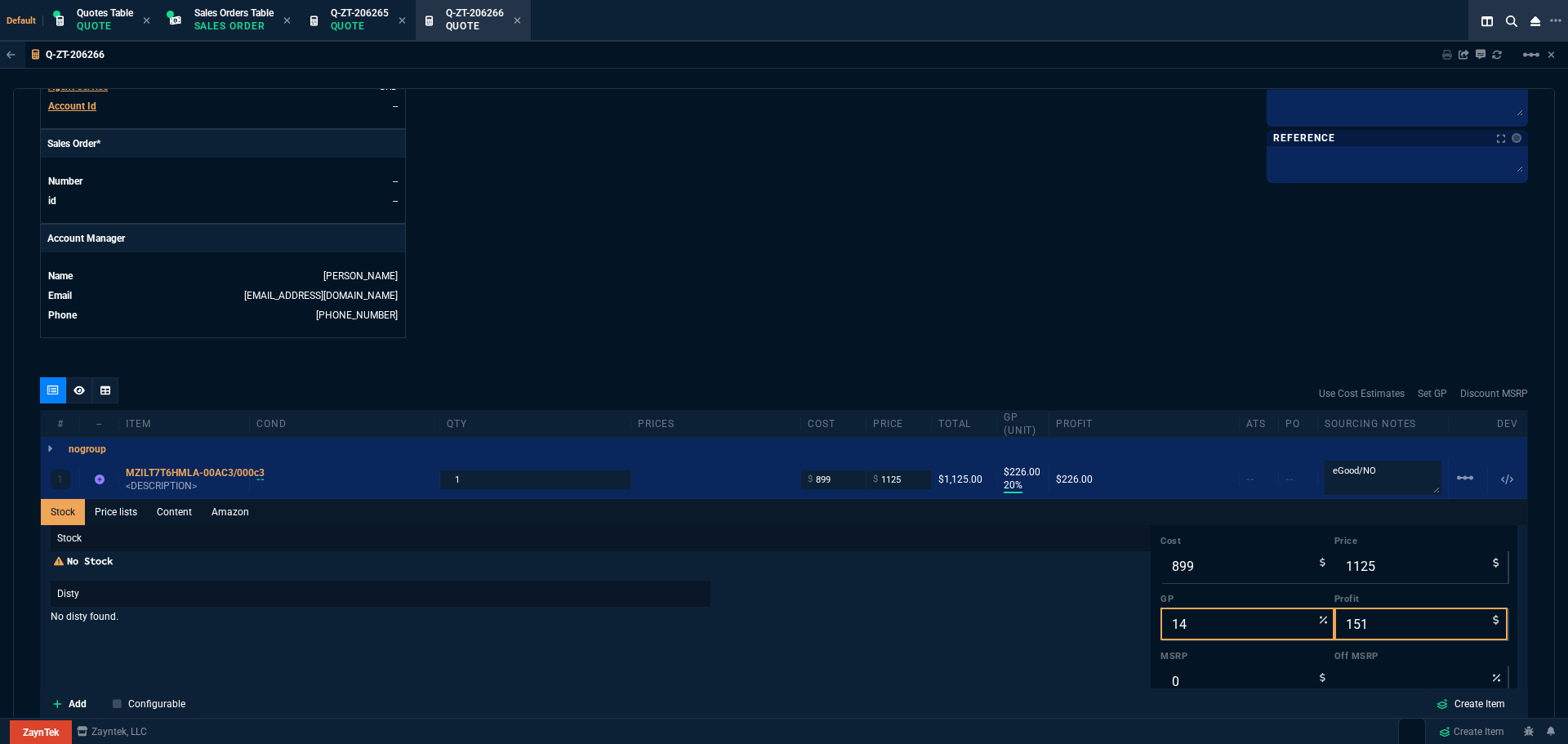
type input "226"
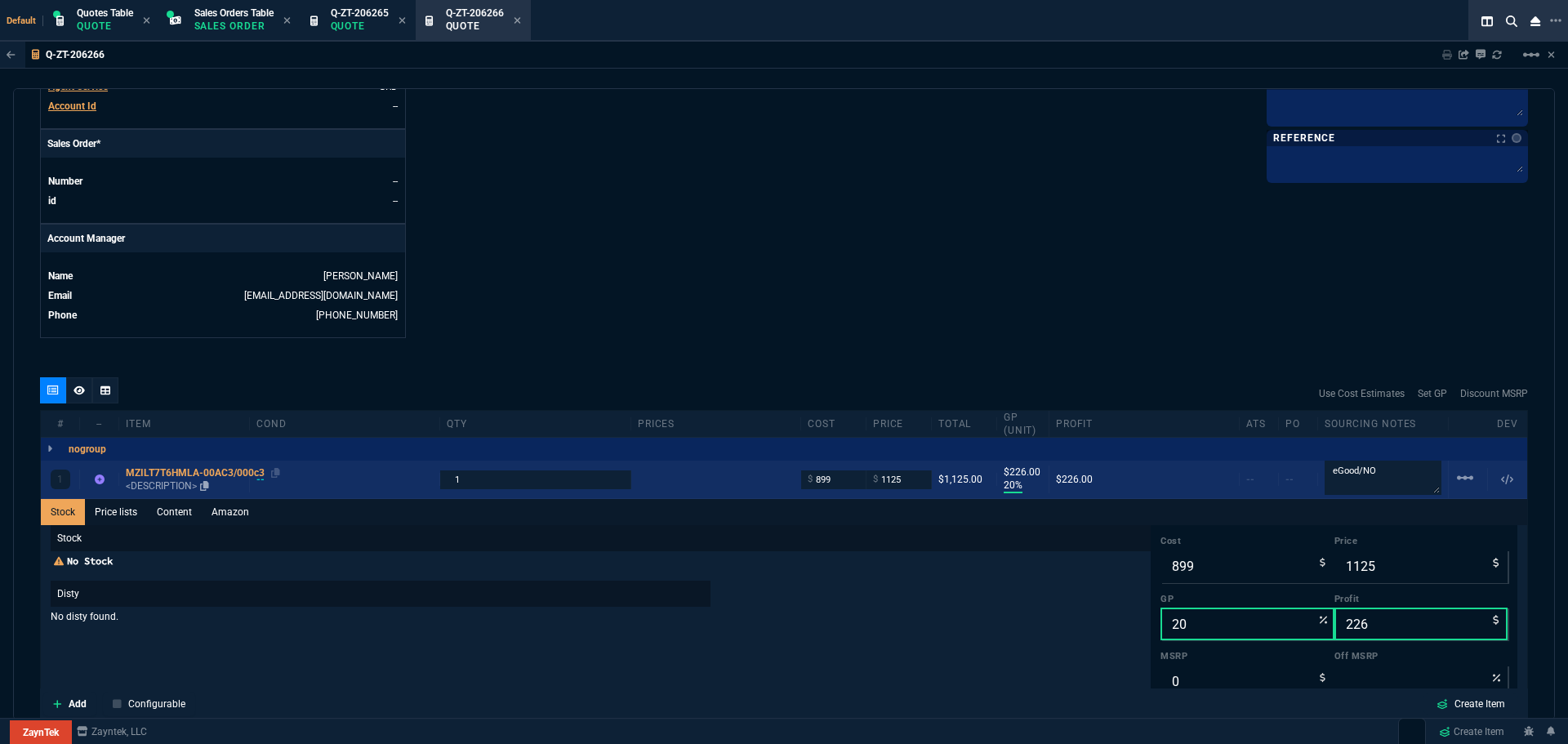
click at [199, 473] on div "MZILT7T6HMLA-00AC3/000c3" at bounding box center [184, 472] width 117 height 13
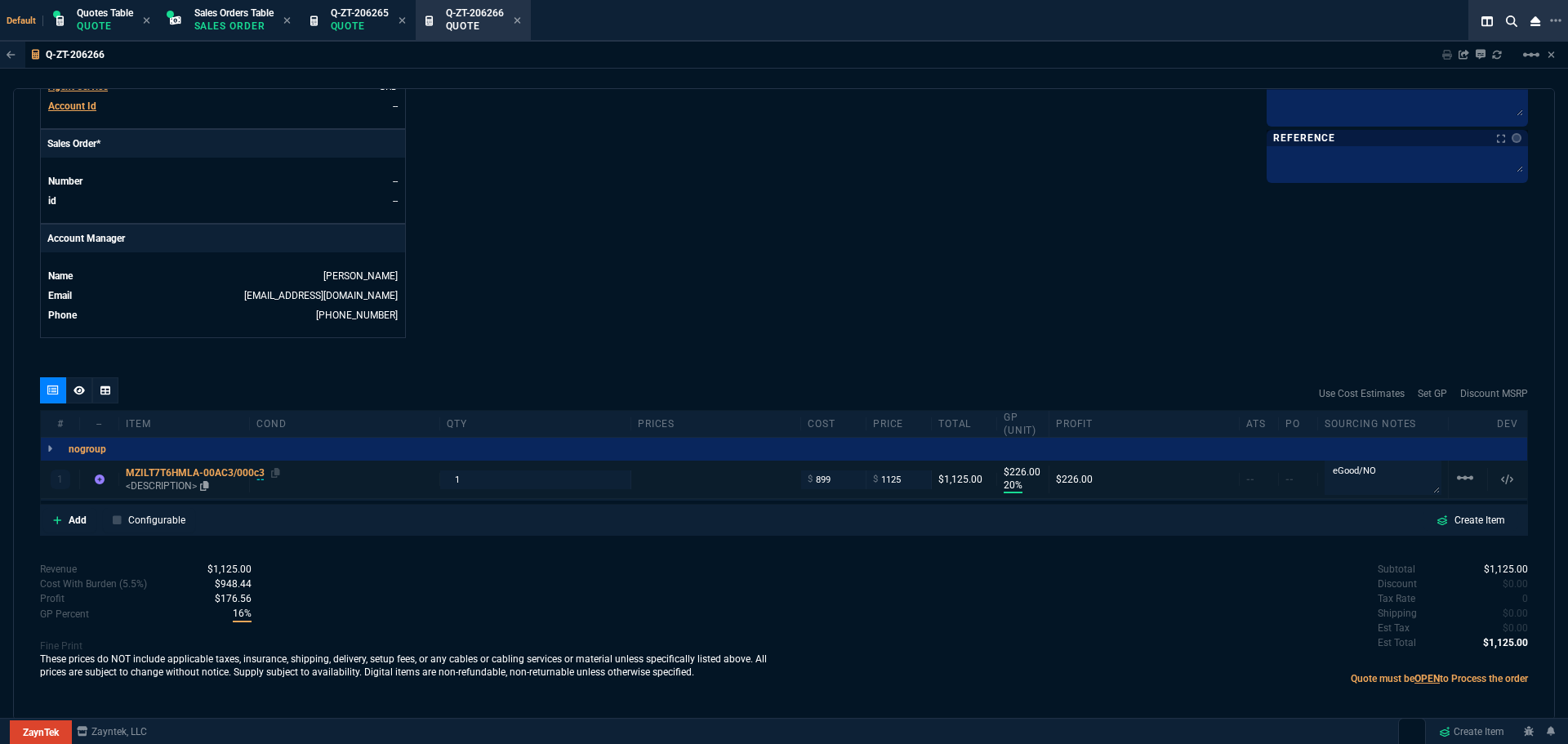
click at [196, 473] on div "MZILT7T6HMLA-00AC3/000c3" at bounding box center [184, 472] width 117 height 13
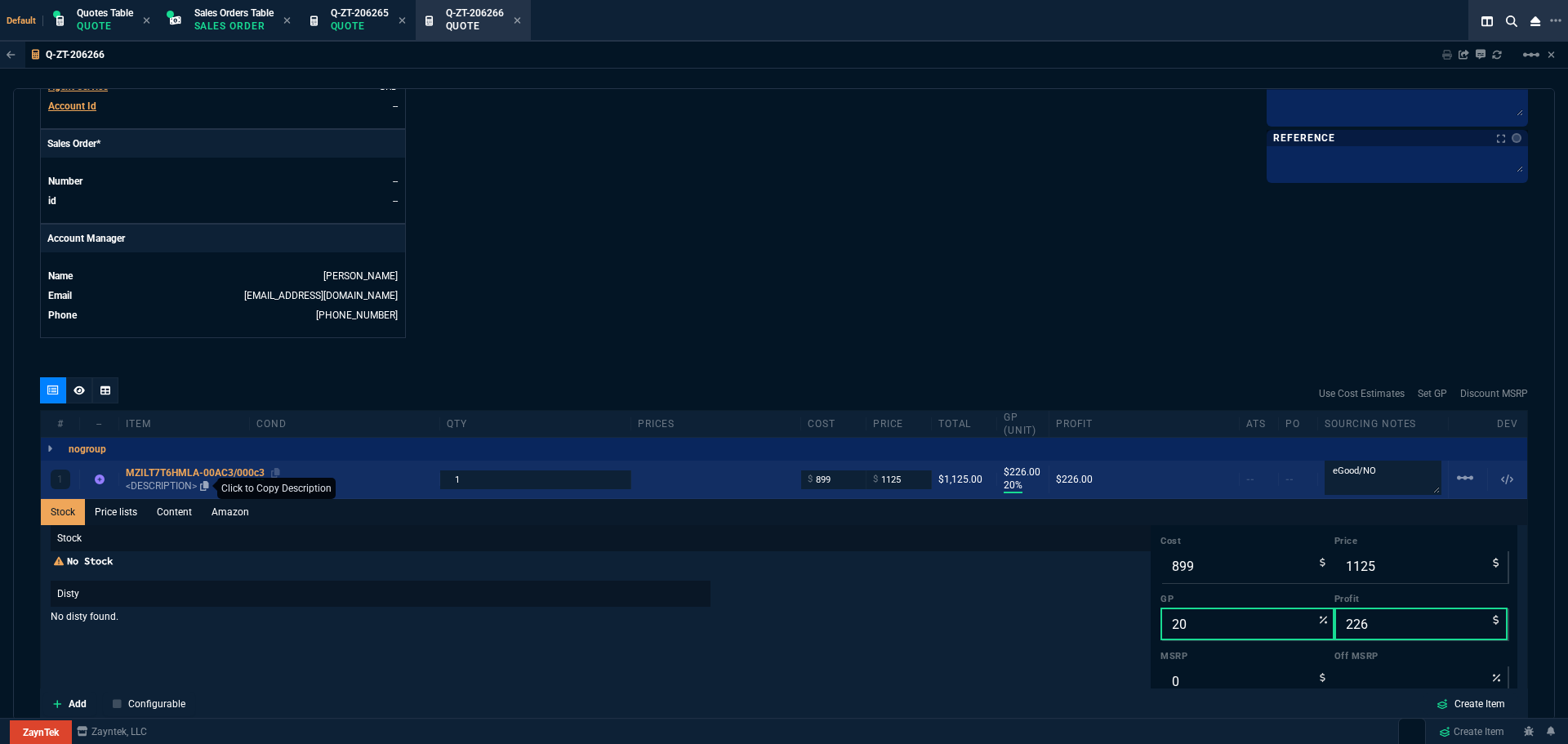
click at [204, 486] on icon at bounding box center [204, 485] width 9 height 10
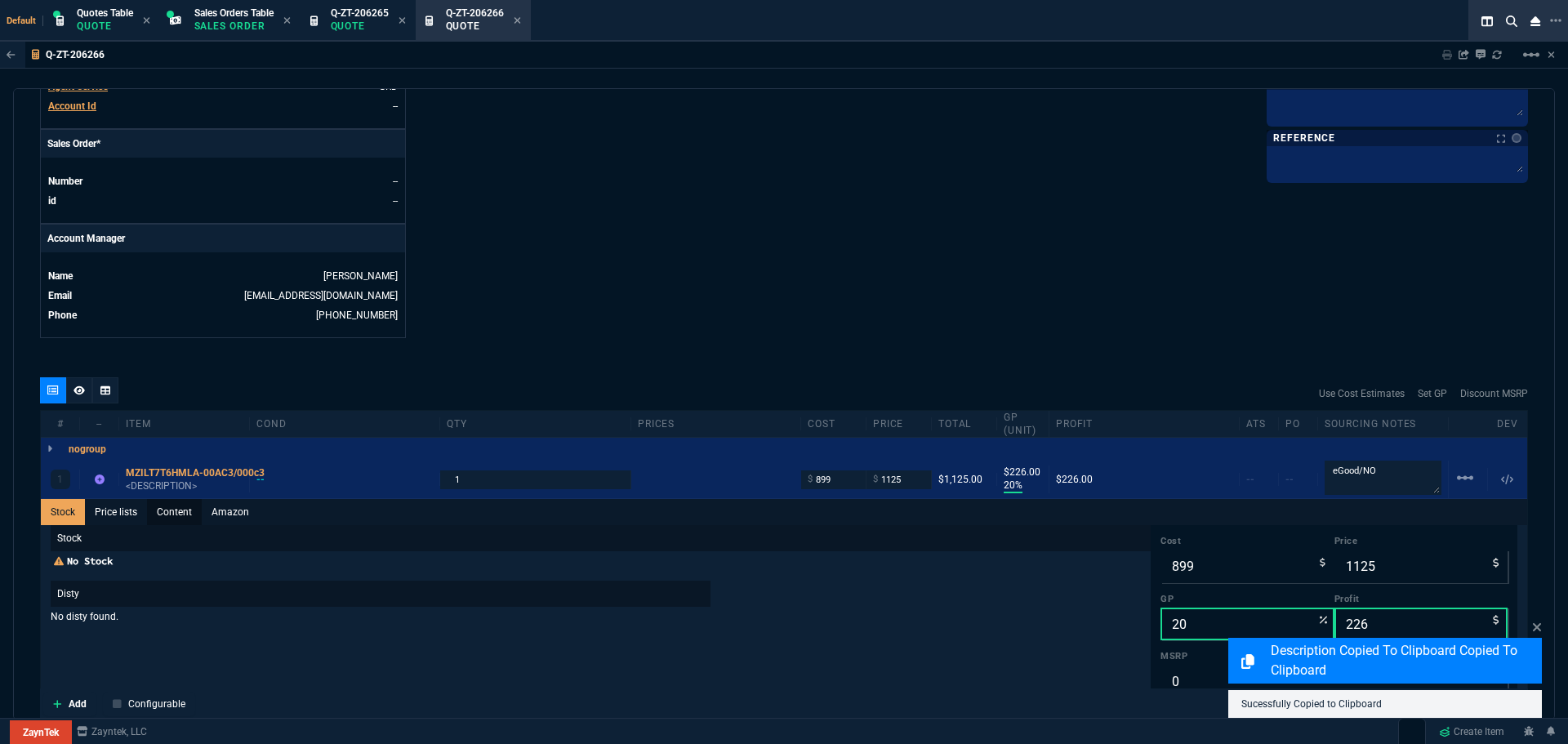
click at [189, 512] on link "Content" at bounding box center [174, 512] width 54 height 26
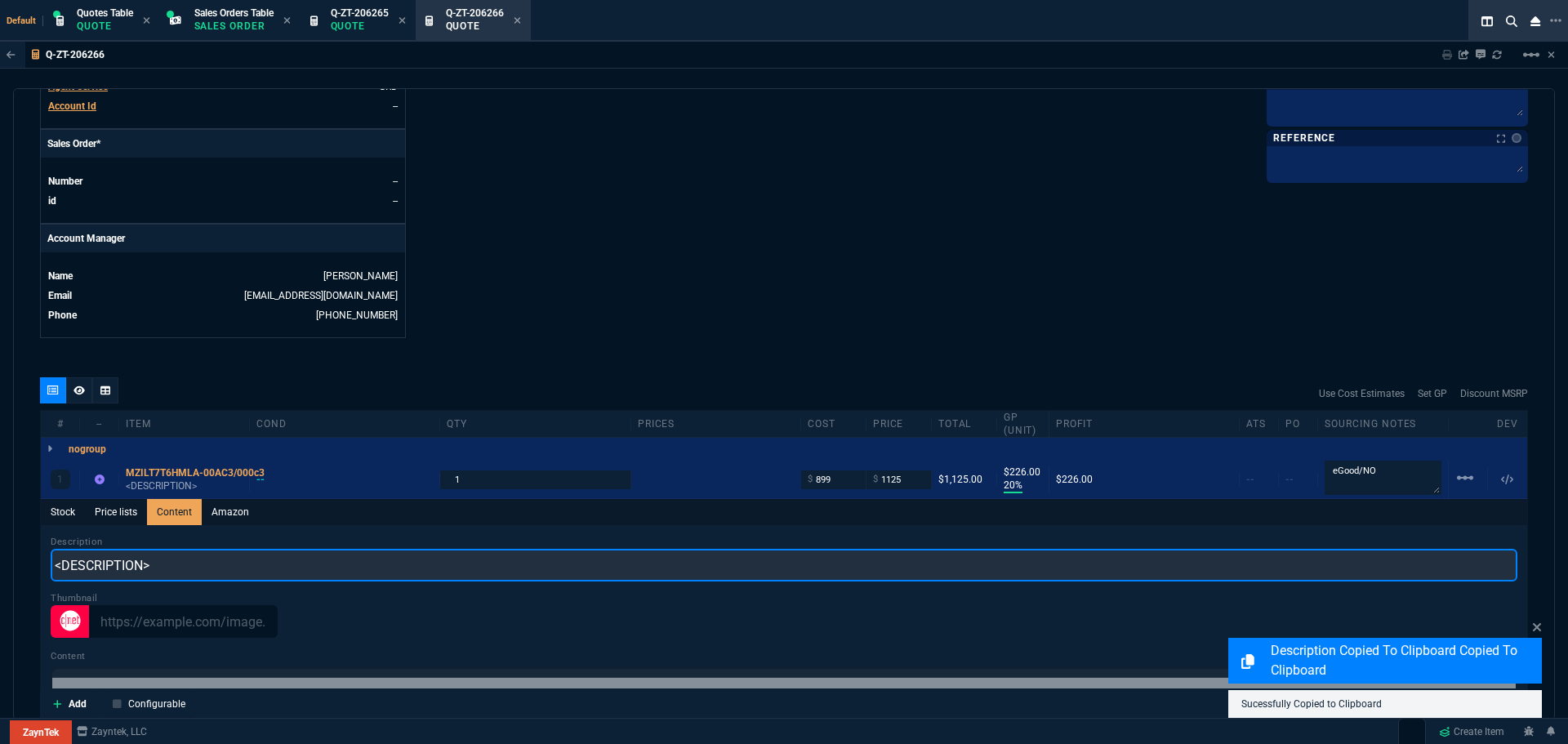
click at [187, 573] on input "<DESCRIPTION>" at bounding box center [784, 564] width 1467 height 32
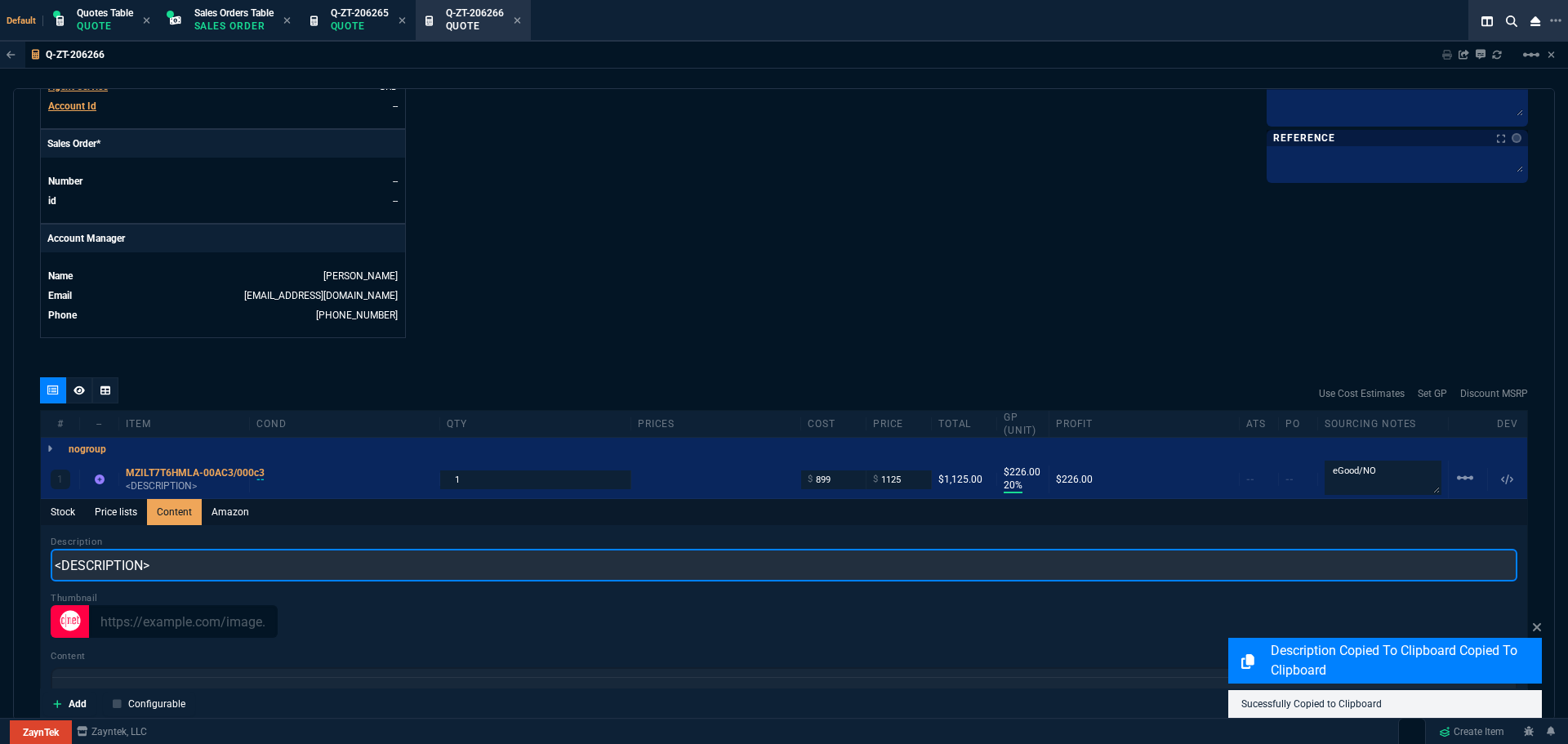
click at [187, 573] on input "<DESCRIPTION>" at bounding box center [784, 564] width 1467 height 32
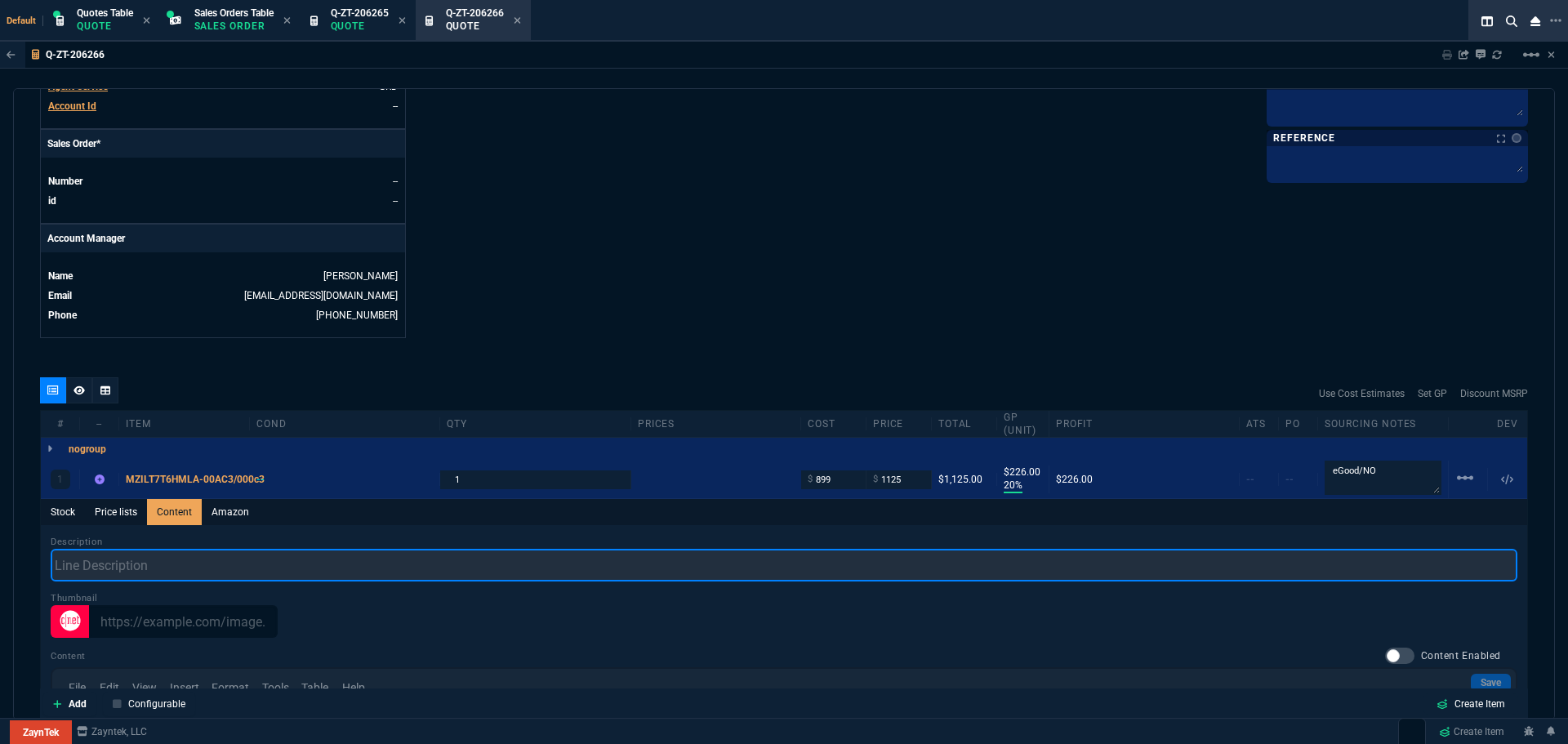
click at [261, 566] on input "text" at bounding box center [784, 564] width 1467 height 32
paste input "EMC 7.68TB SAS 12Gbps 2.5in SSD Samsung PM1643 series New"
type input "EMC 7.68TB SAS 12Gbps 2.5in SSD Samsung PM1643 series New RI"
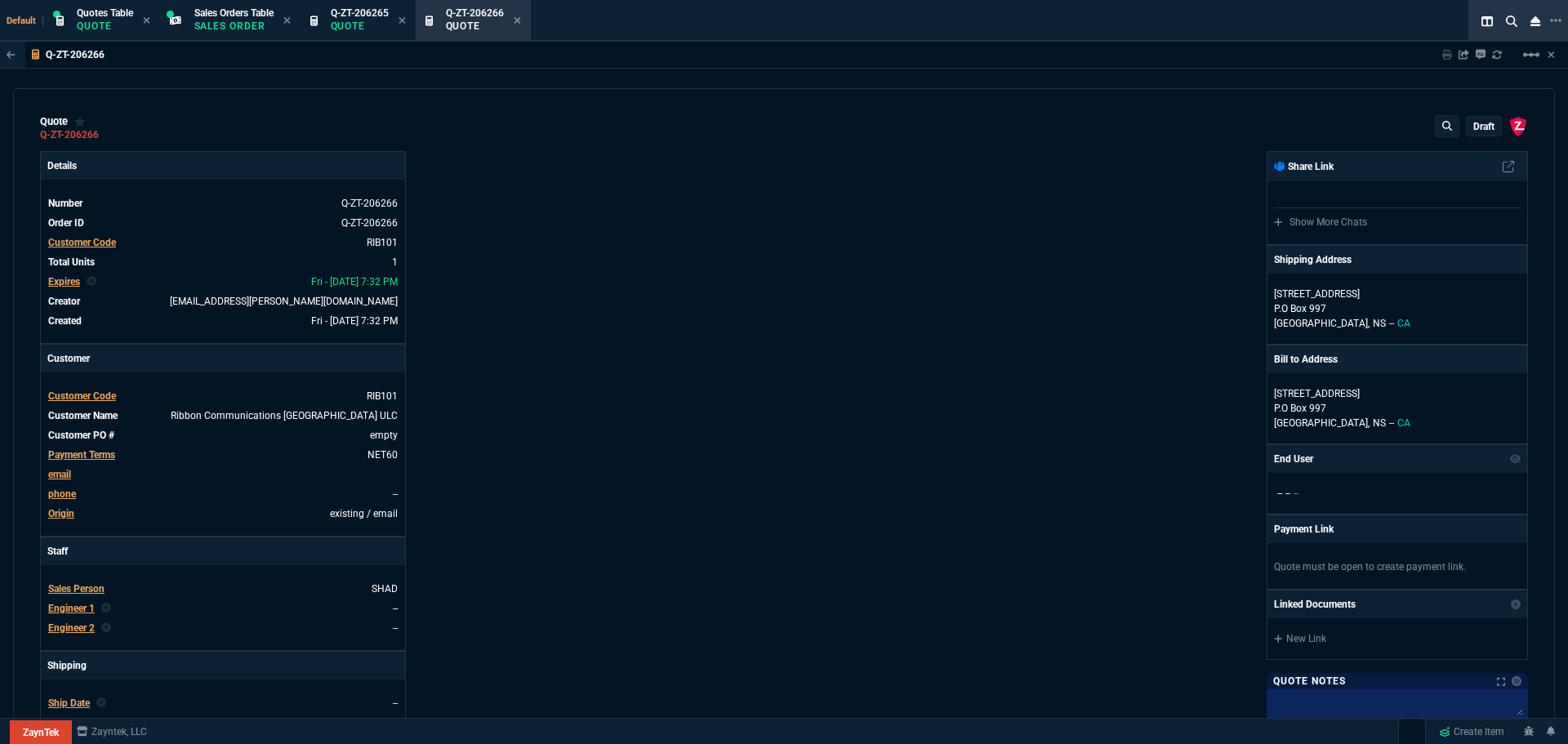
click at [1473, 121] on p "draft" at bounding box center [1483, 126] width 21 height 13
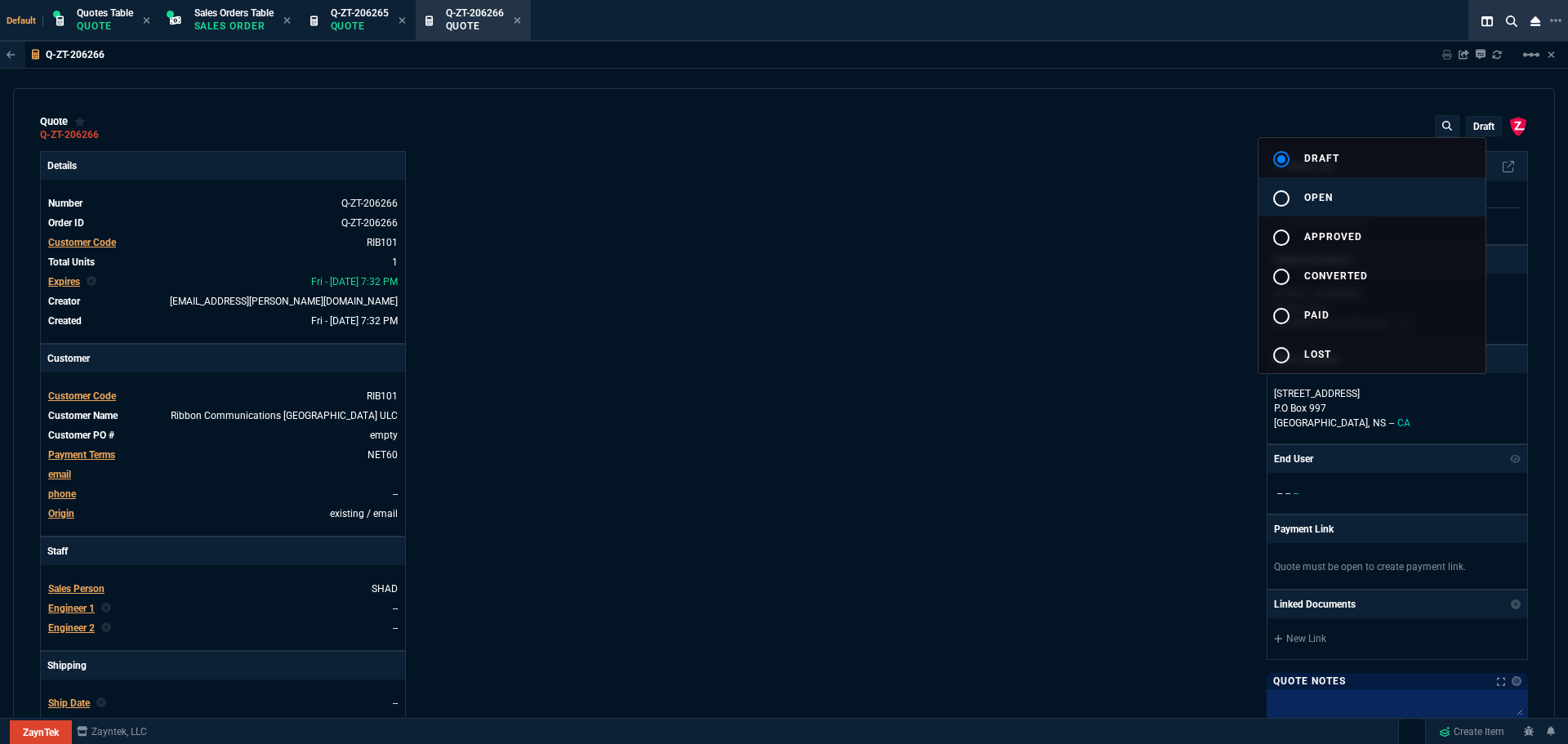
click at [1290, 197] on div "radio_button_unchecked" at bounding box center [1287, 198] width 32 height 19
click at [1039, 283] on div at bounding box center [784, 372] width 1568 height 744
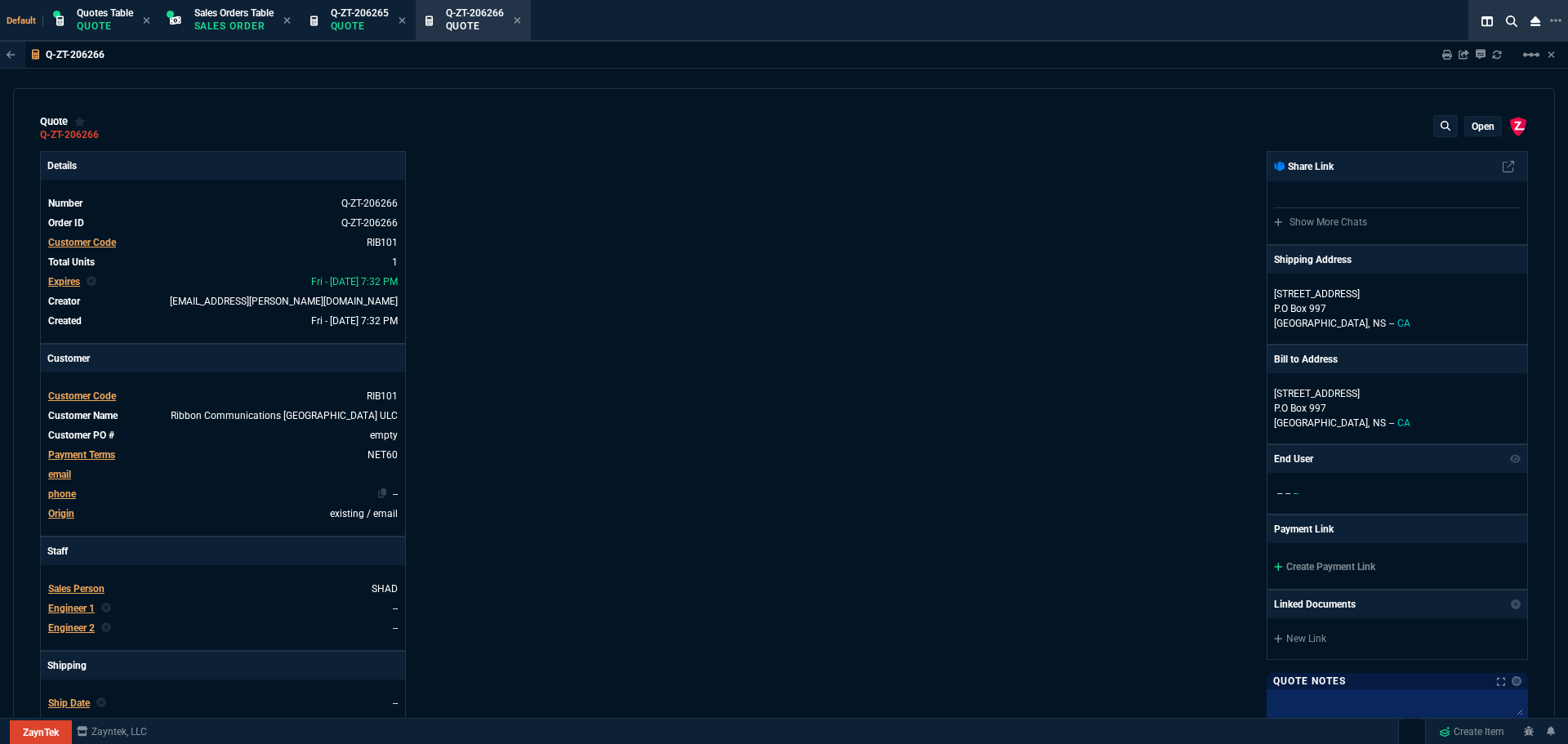
type input "20"
type input "226"
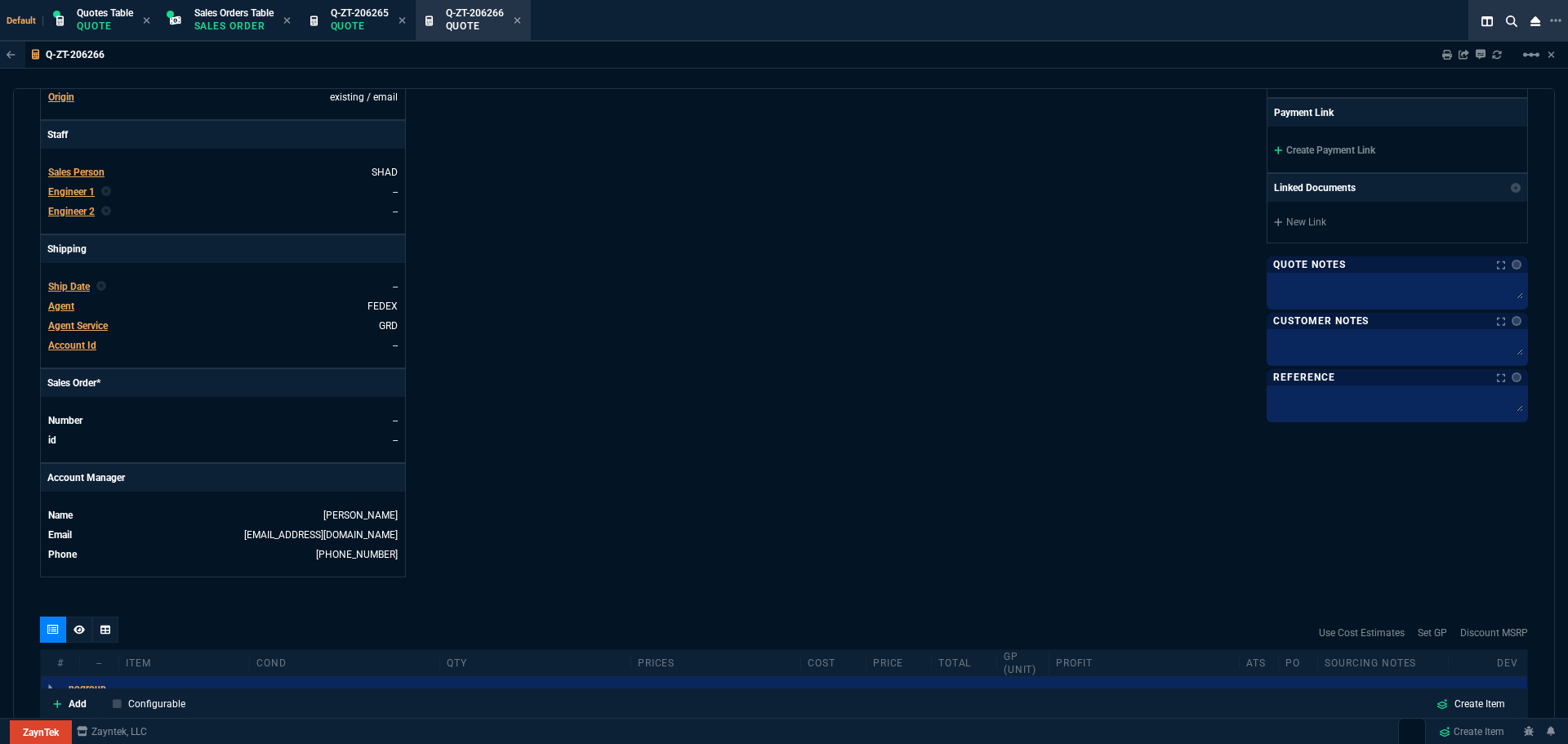
scroll to position [653, 0]
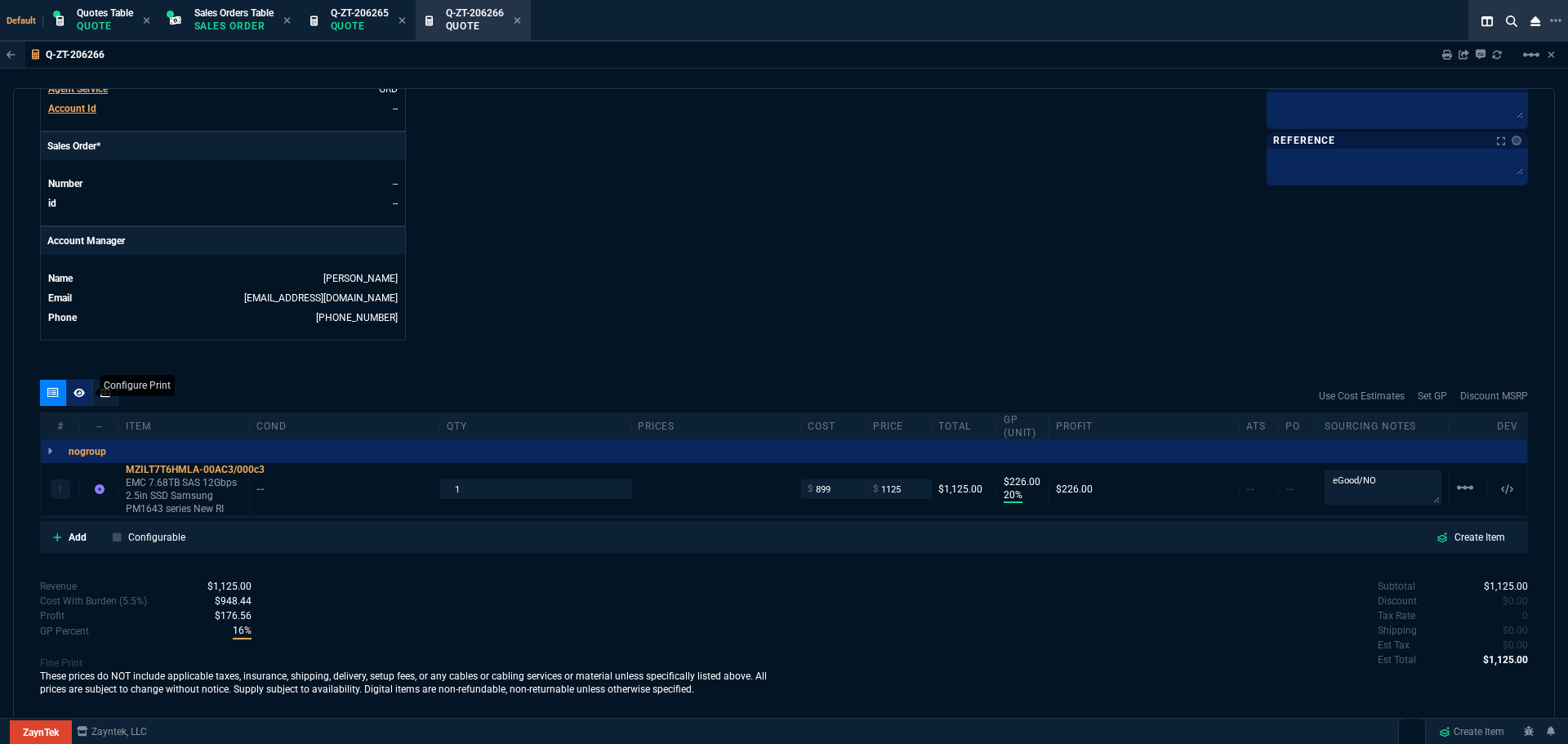
click at [79, 394] on icon at bounding box center [79, 392] width 11 height 9
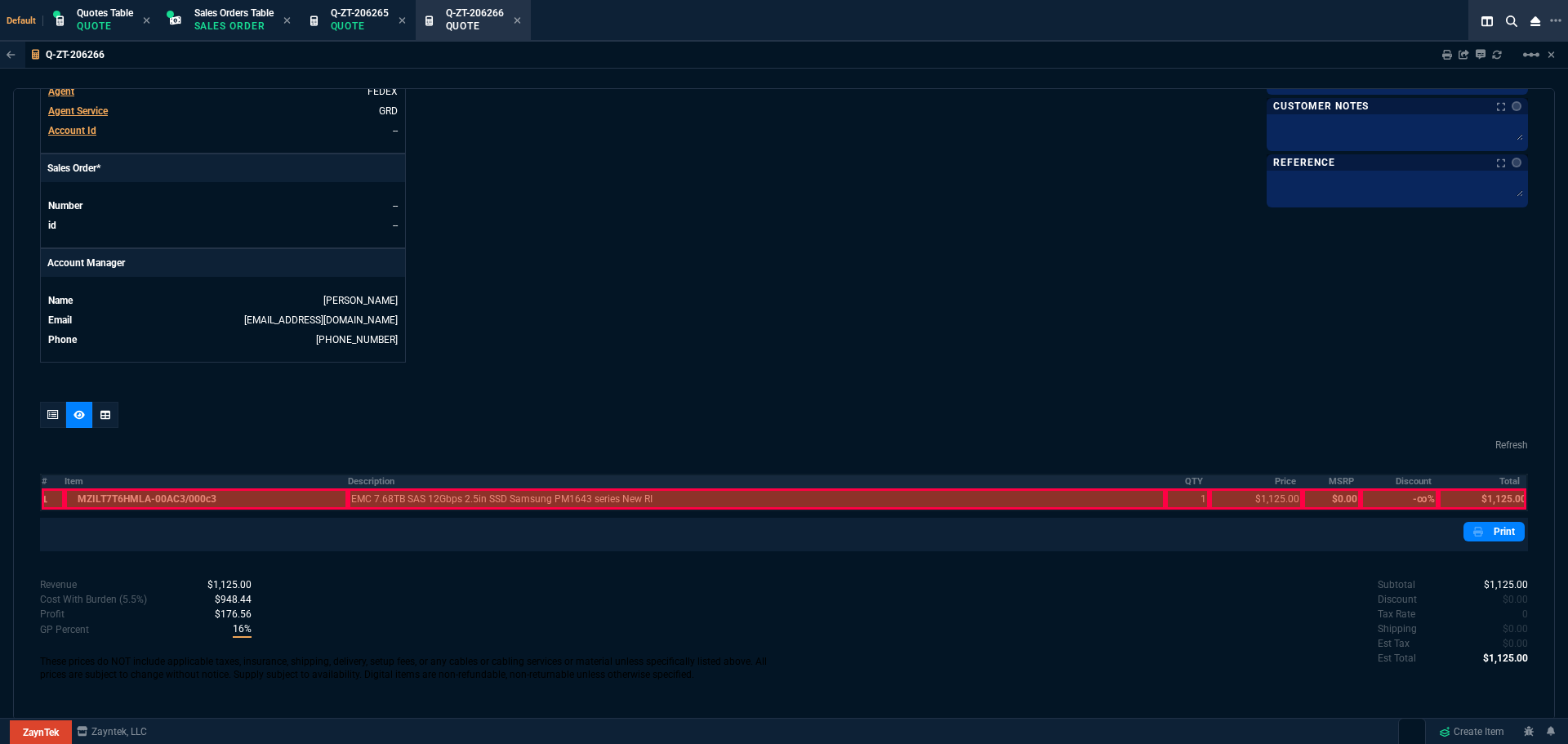
click at [383, 481] on th "Description" at bounding box center [757, 481] width 818 height 14
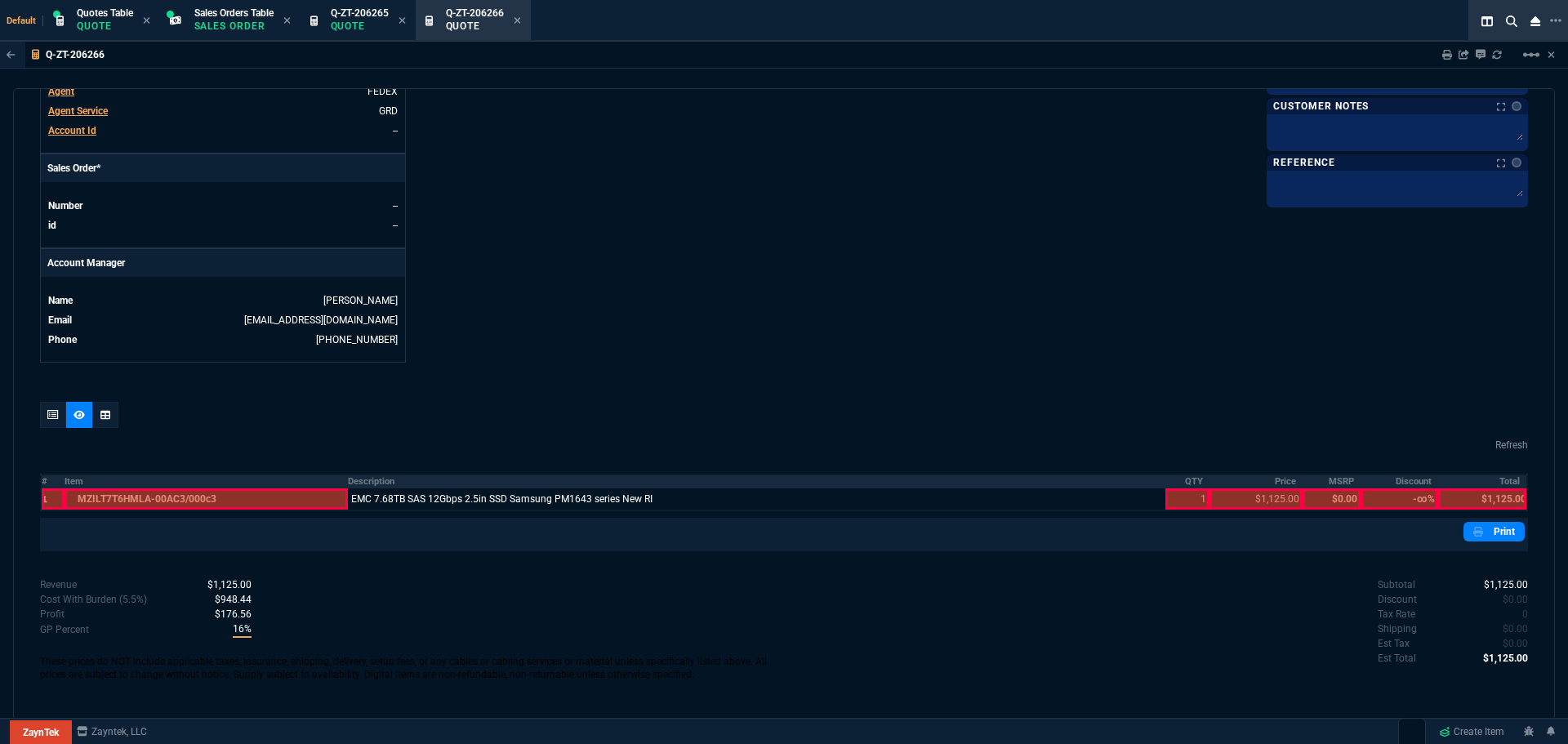
click at [1181, 480] on th "QTY" at bounding box center [1188, 481] width 45 height 14
click at [1280, 479] on th "Price" at bounding box center [1255, 481] width 92 height 14
click at [1495, 480] on th "Total" at bounding box center [1483, 481] width 90 height 14
click at [1482, 533] on link "Print" at bounding box center [1493, 531] width 62 height 19
click at [1503, 531] on link "Print" at bounding box center [1493, 531] width 62 height 19
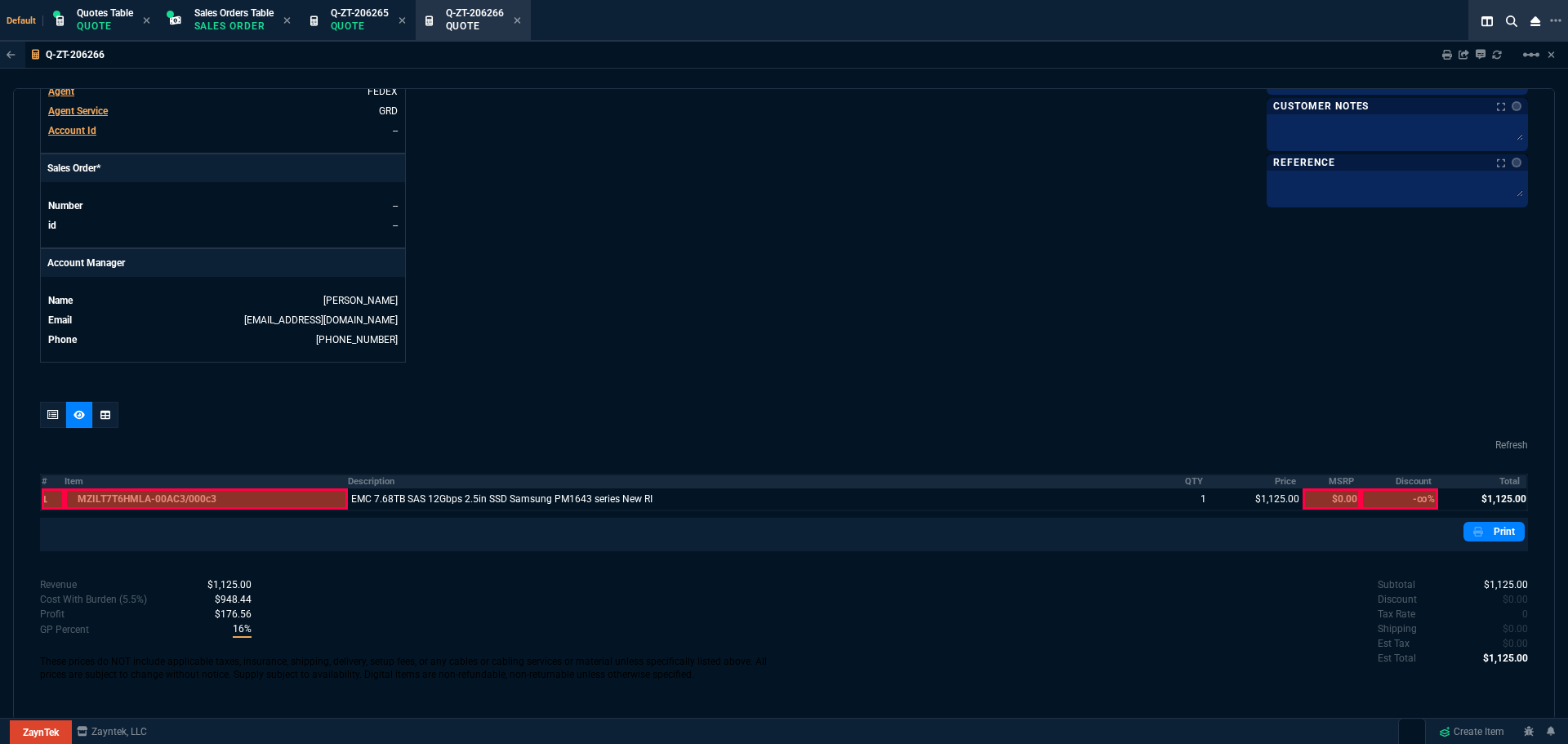
scroll to position [0, 0]
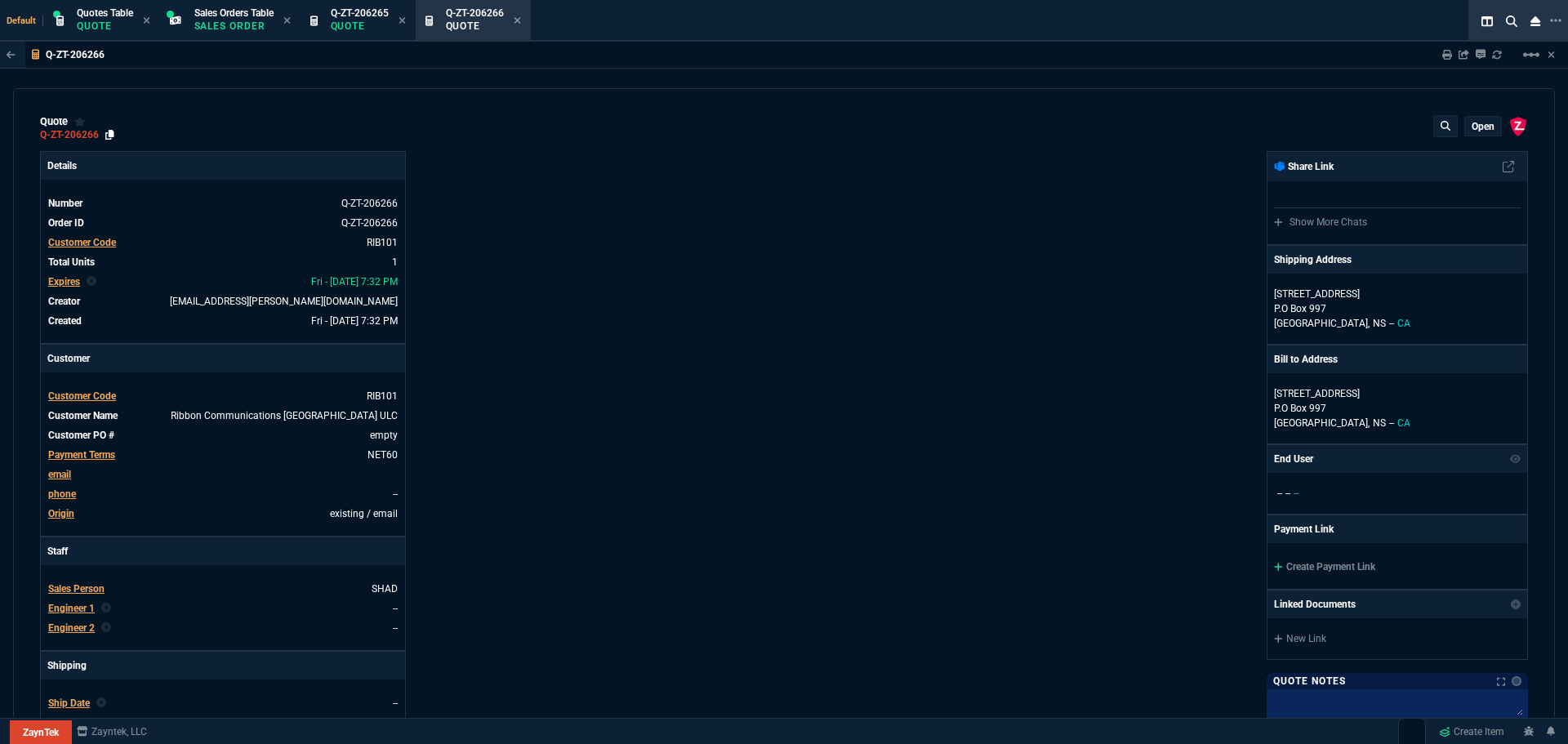
click at [110, 136] on icon at bounding box center [110, 134] width 9 height 10
click at [520, 19] on icon at bounding box center [517, 20] width 6 height 6
click at [406, 20] on icon at bounding box center [402, 20] width 7 height 10
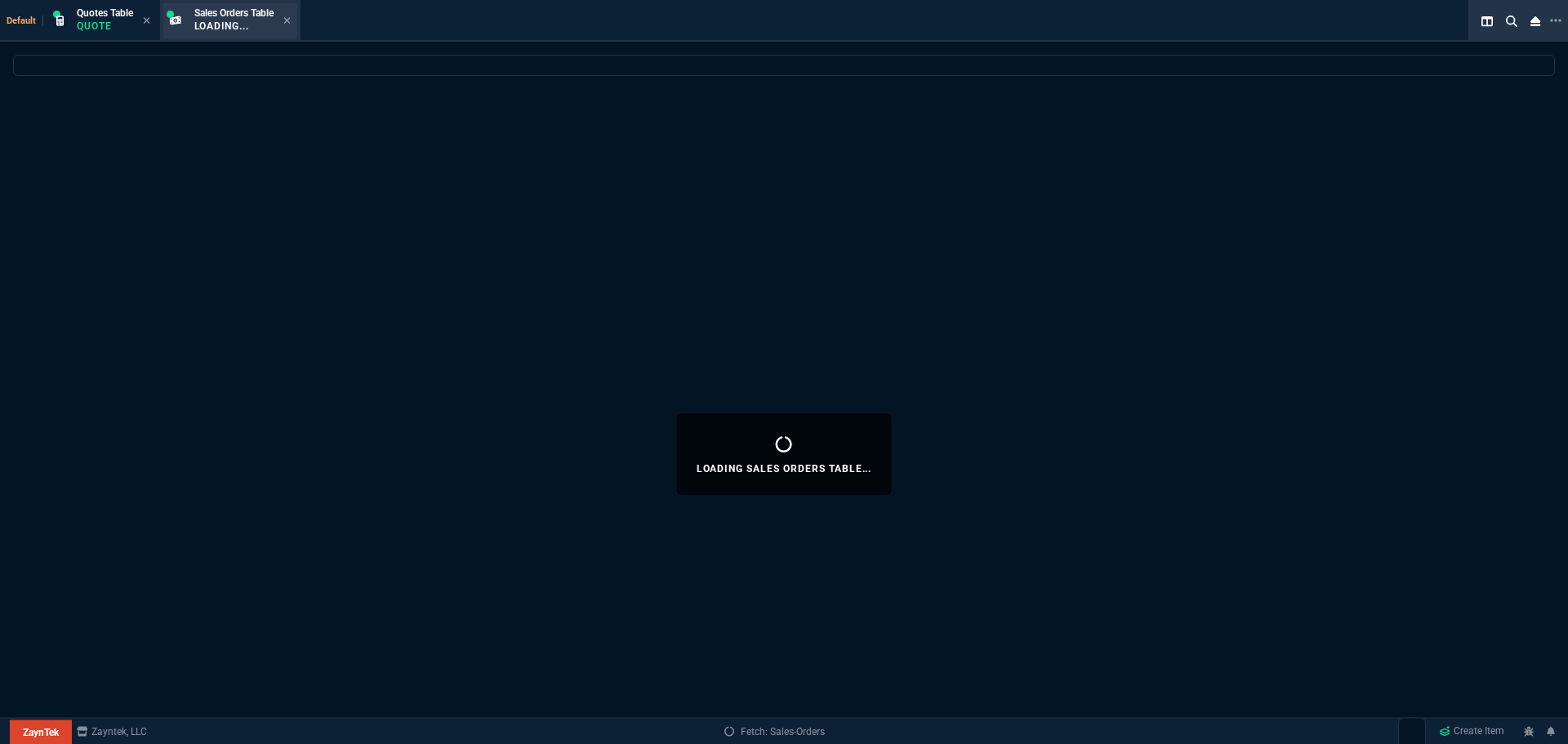
select select
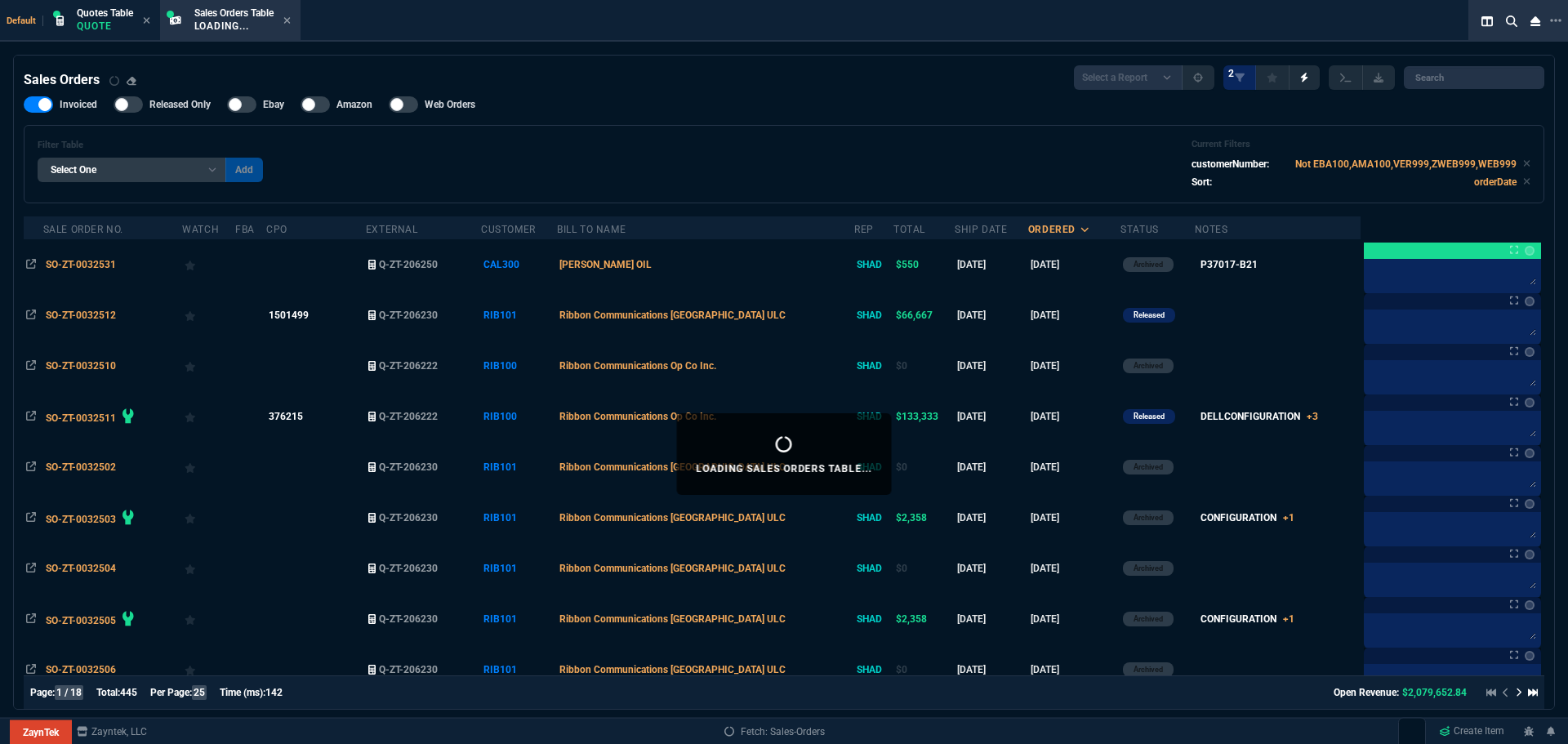
drag, startPoint x: 287, startPoint y: 22, endPoint x: 199, endPoint y: 25, distance: 88.1
click at [288, 22] on icon at bounding box center [287, 20] width 7 height 10
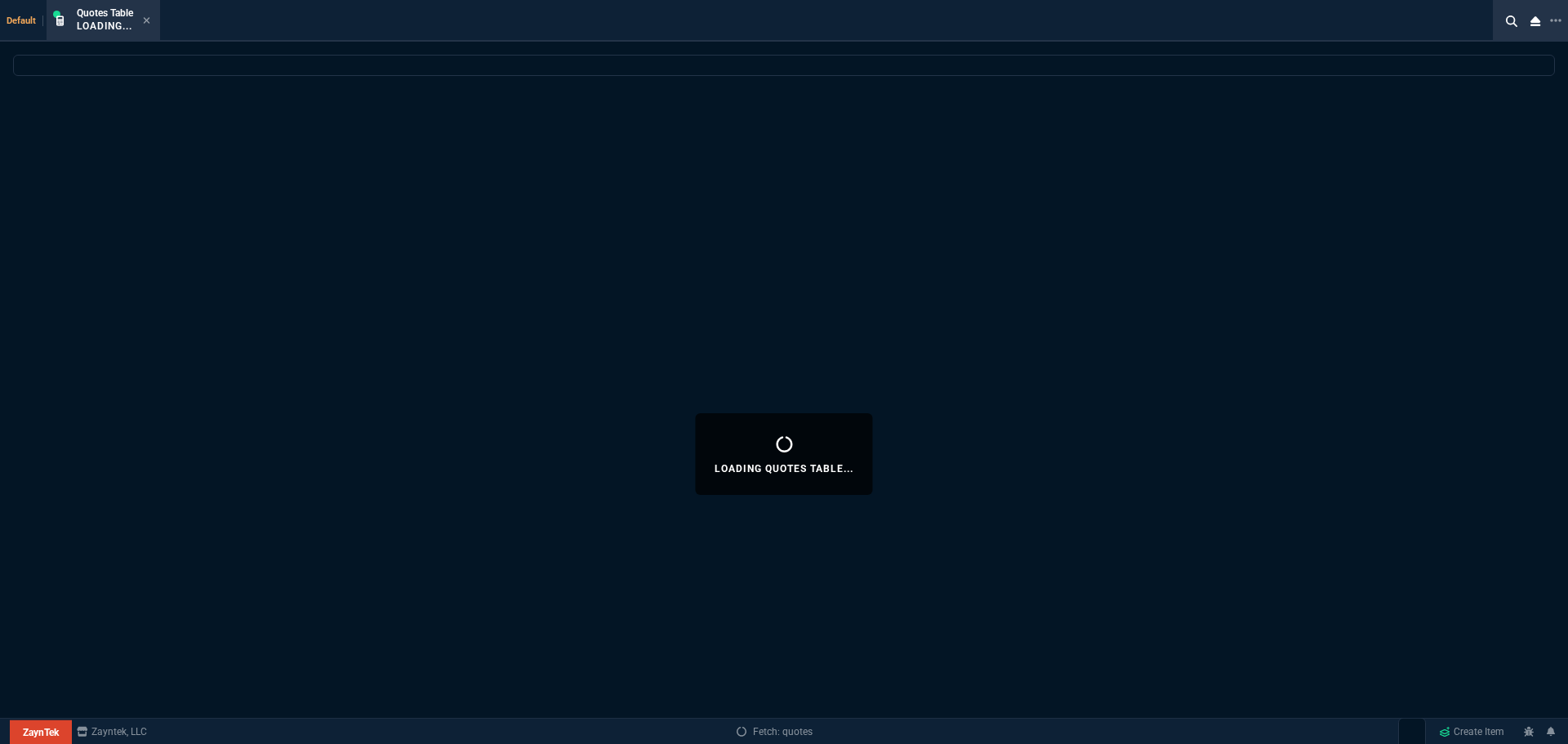
click at [148, 22] on icon at bounding box center [146, 20] width 7 height 10
select select
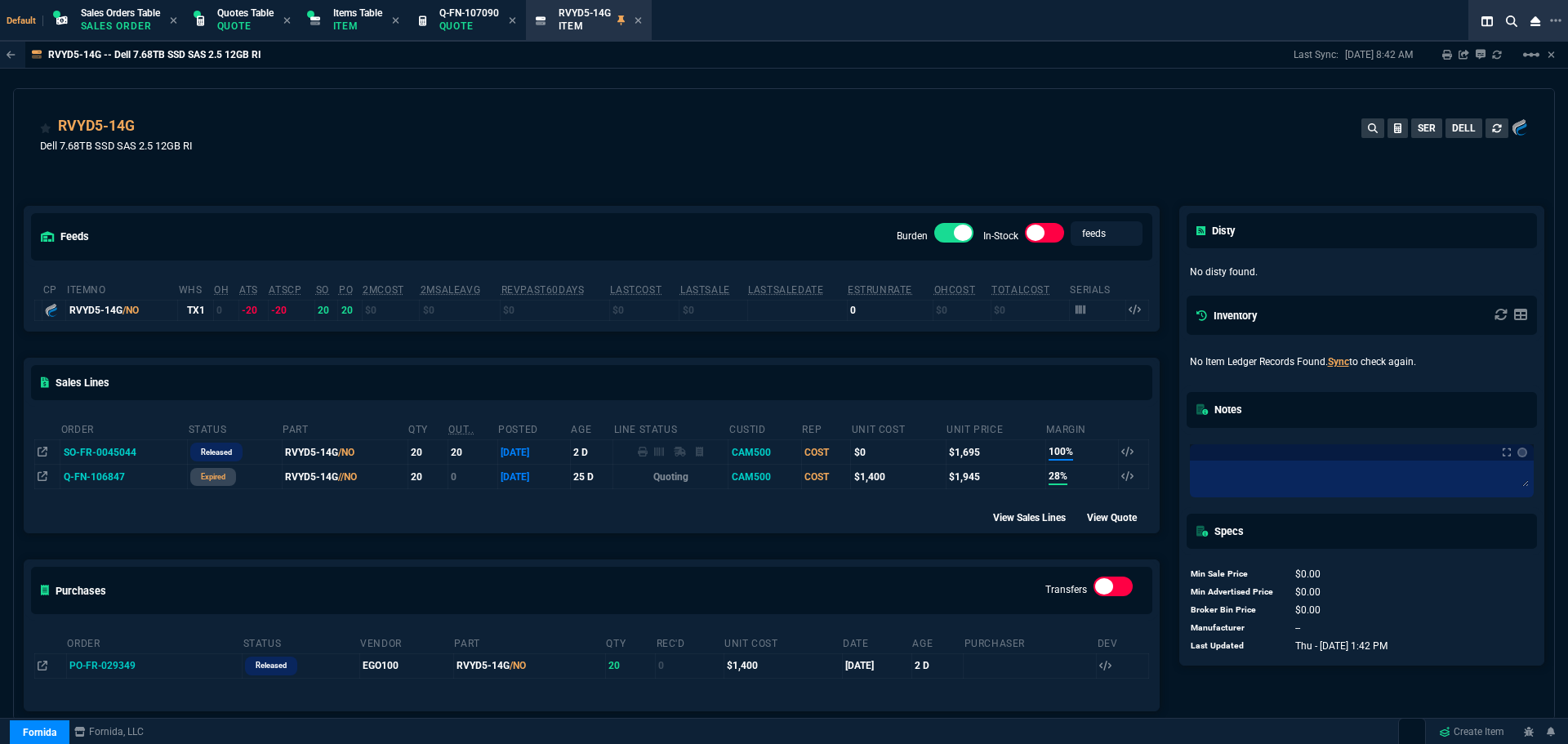
select select "23: SHAD"
click at [642, 23] on icon at bounding box center [638, 20] width 7 height 10
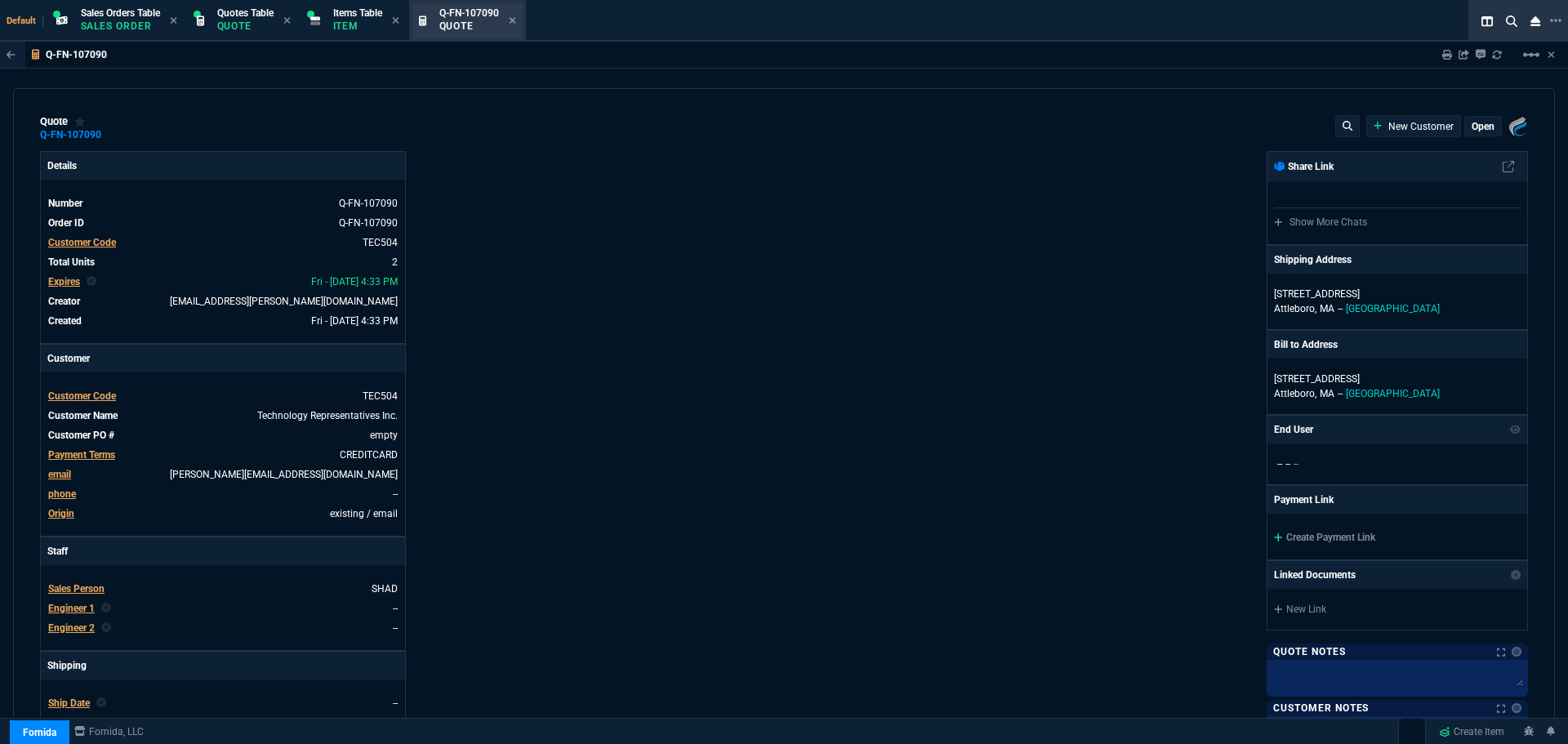
type input "54"
type input "105"
